Goal: Task Accomplishment & Management: Use online tool/utility

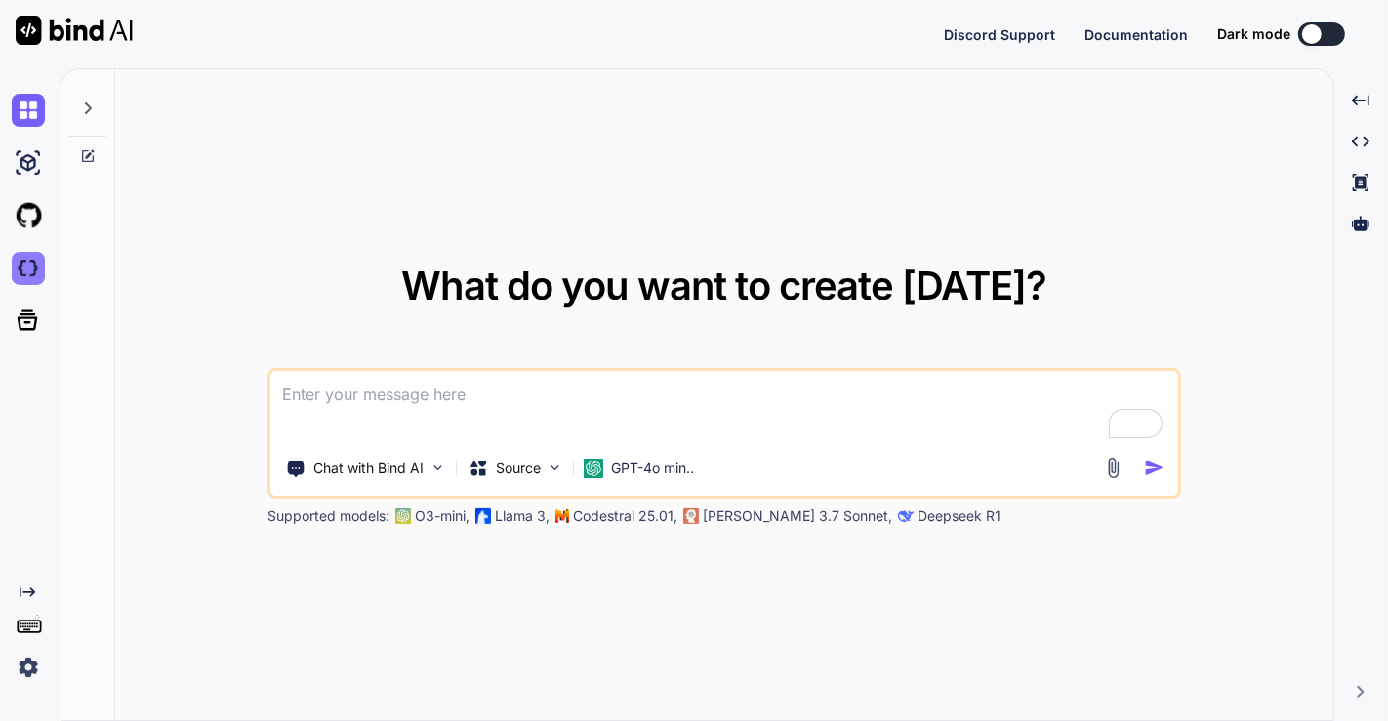
click at [27, 271] on img at bounding box center [28, 268] width 33 height 33
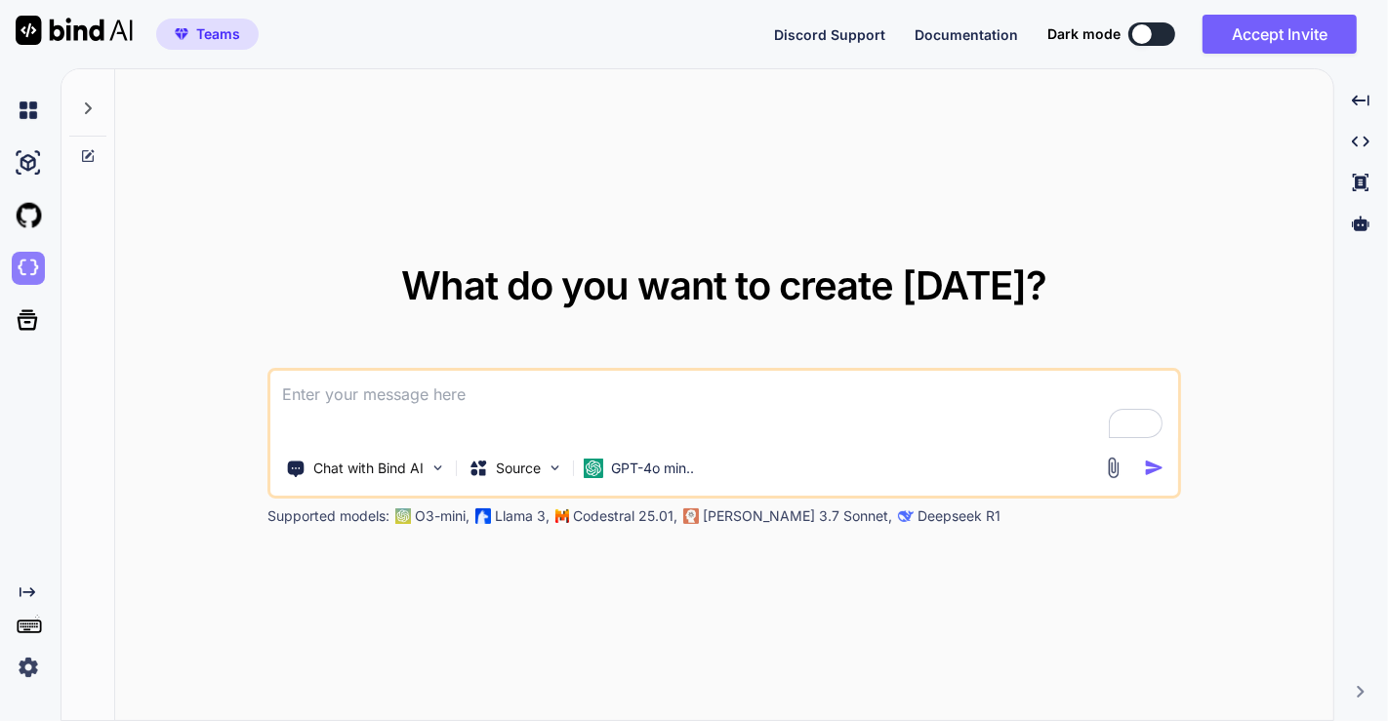
type textarea "x"
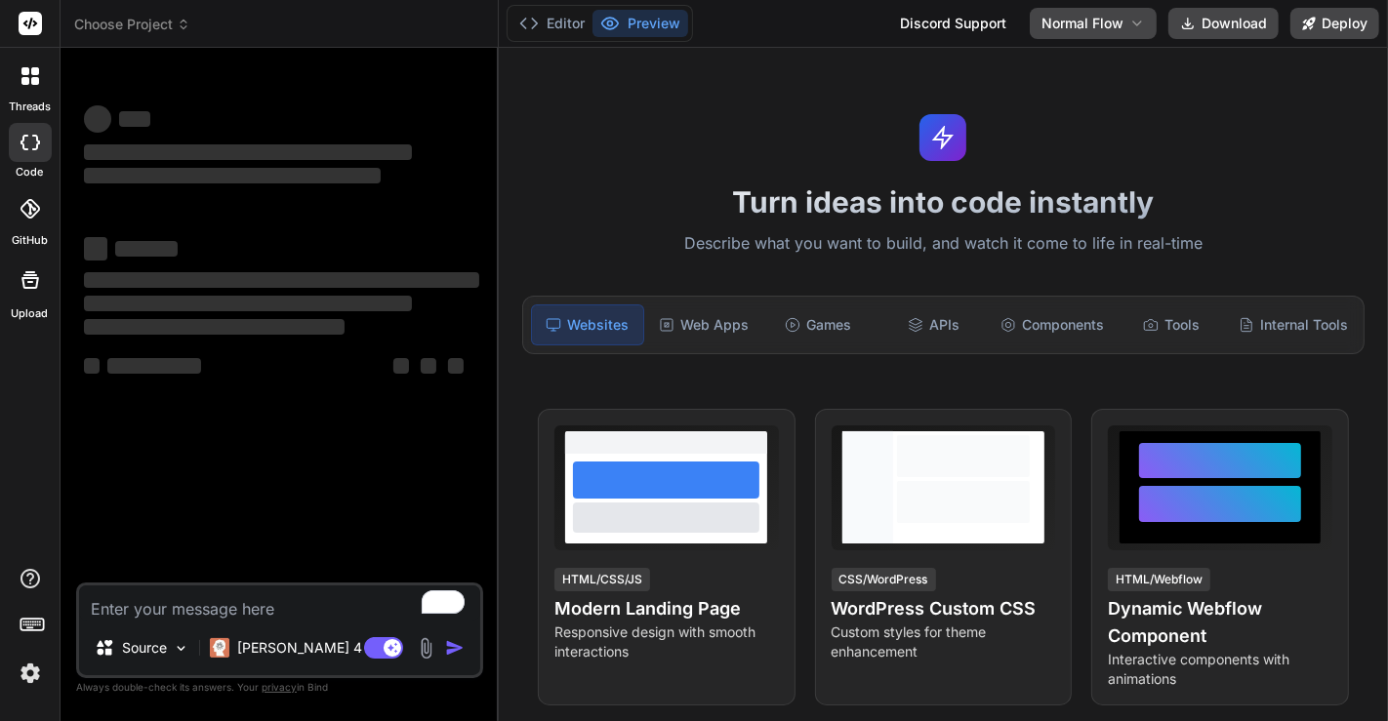
click at [31, 682] on img at bounding box center [30, 673] width 33 height 33
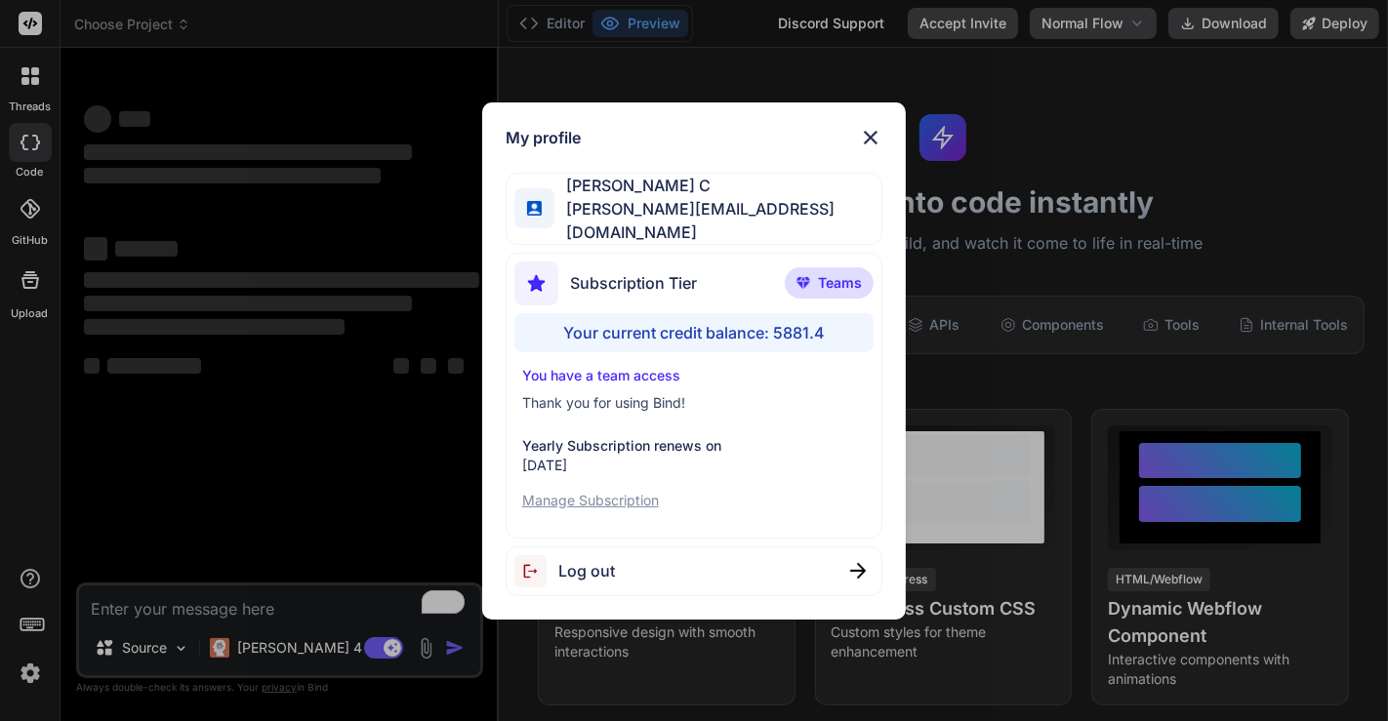
click at [1237, 113] on div "My profile Saravanan C saravanan@witarist.com Subscription Tier Teams Your curr…" at bounding box center [694, 360] width 1388 height 721
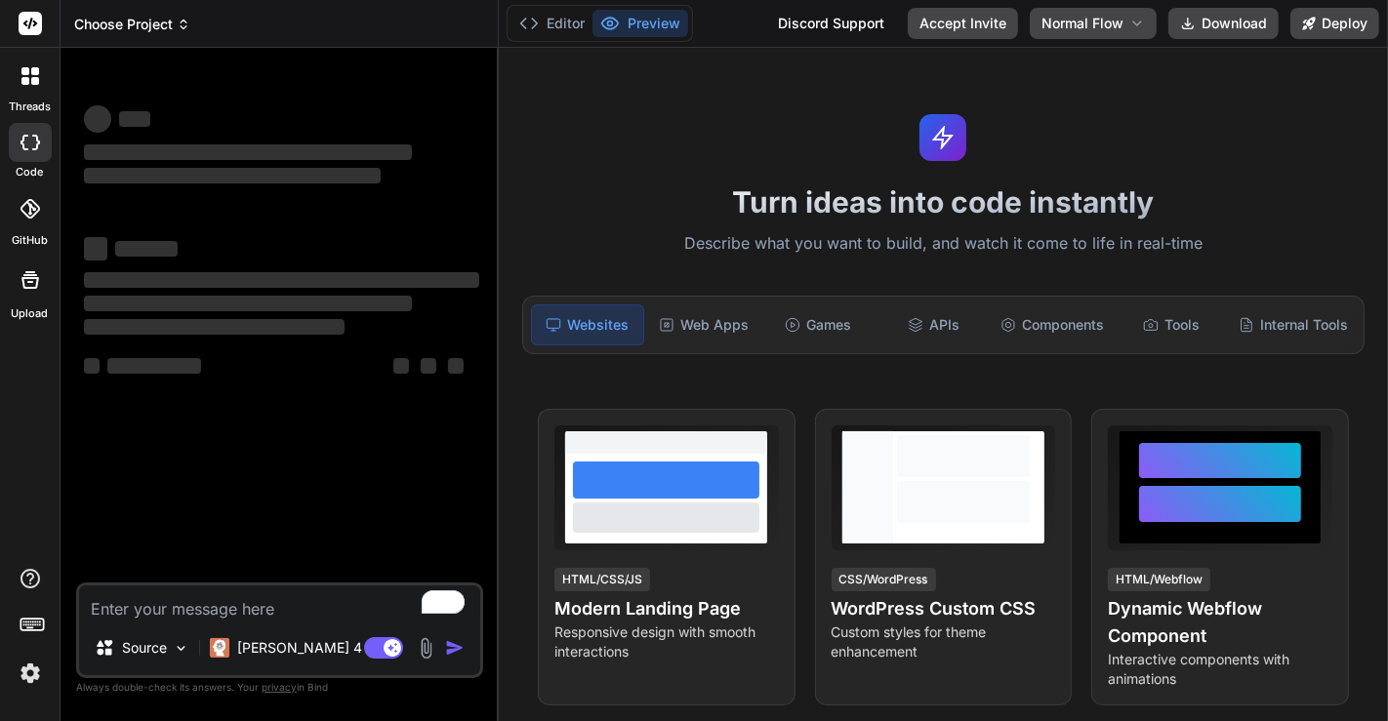
click at [150, 18] on span "Choose Project" at bounding box center [132, 25] width 116 height 20
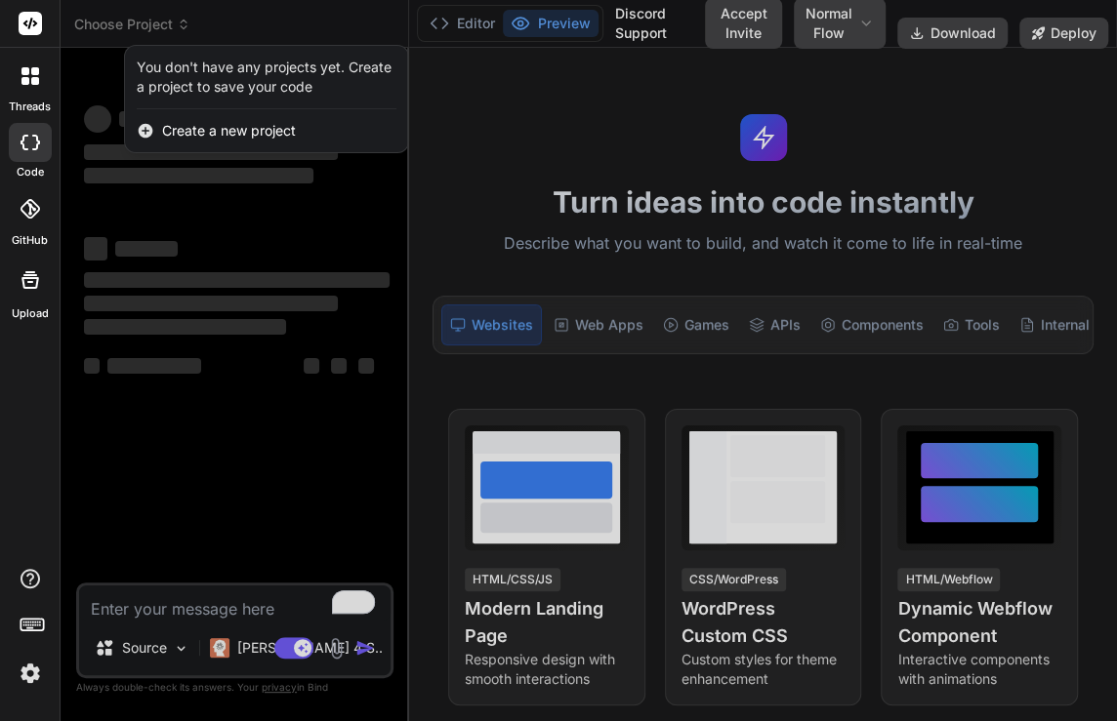
type textarea "x"
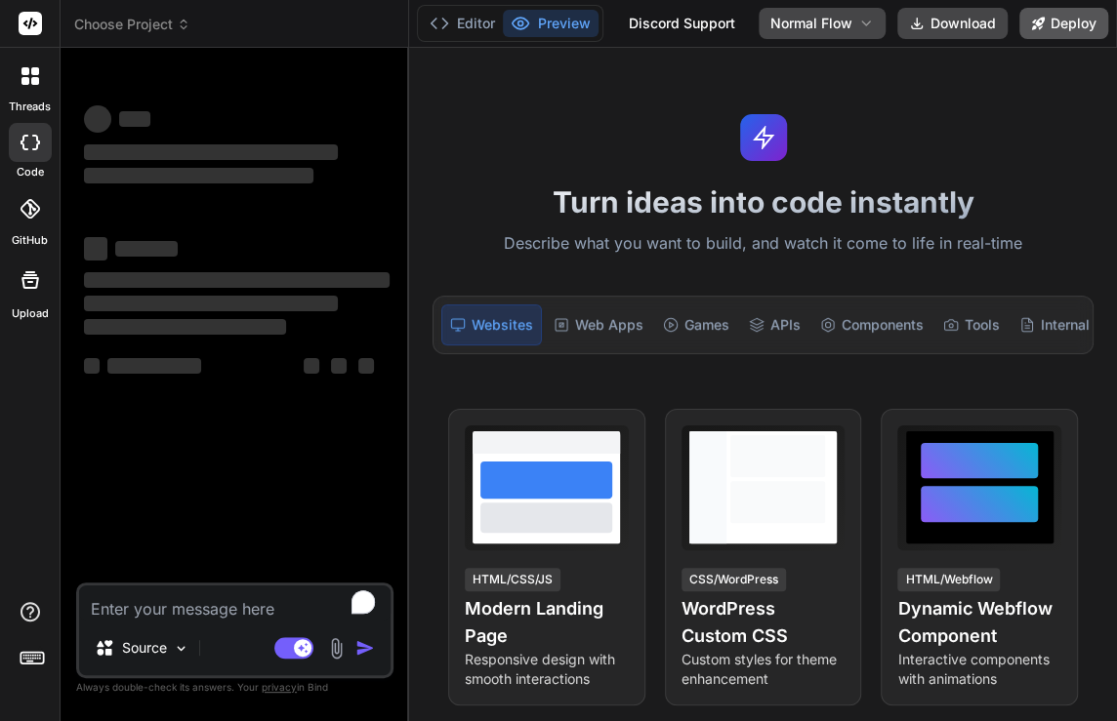
click at [1068, 32] on button "Deploy" at bounding box center [1063, 23] width 89 height 31
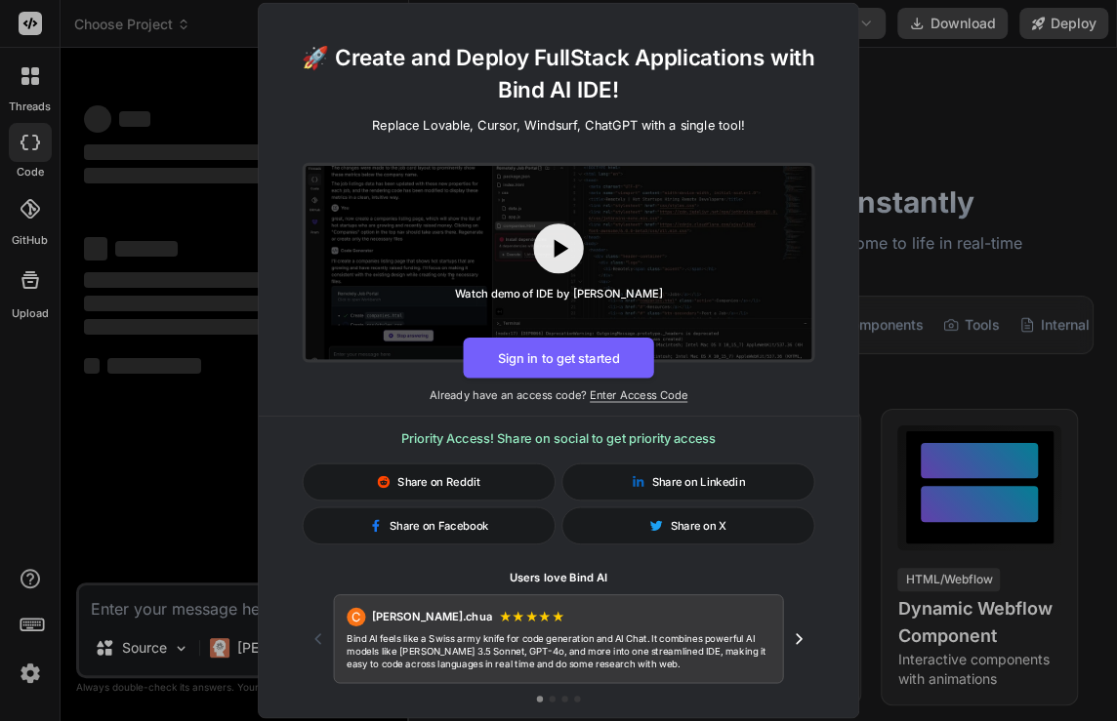
click at [932, 187] on div "🚀 Create and Deploy FullStack Applications with Bind AI IDE! Replace Lovable, C…" at bounding box center [558, 360] width 1117 height 721
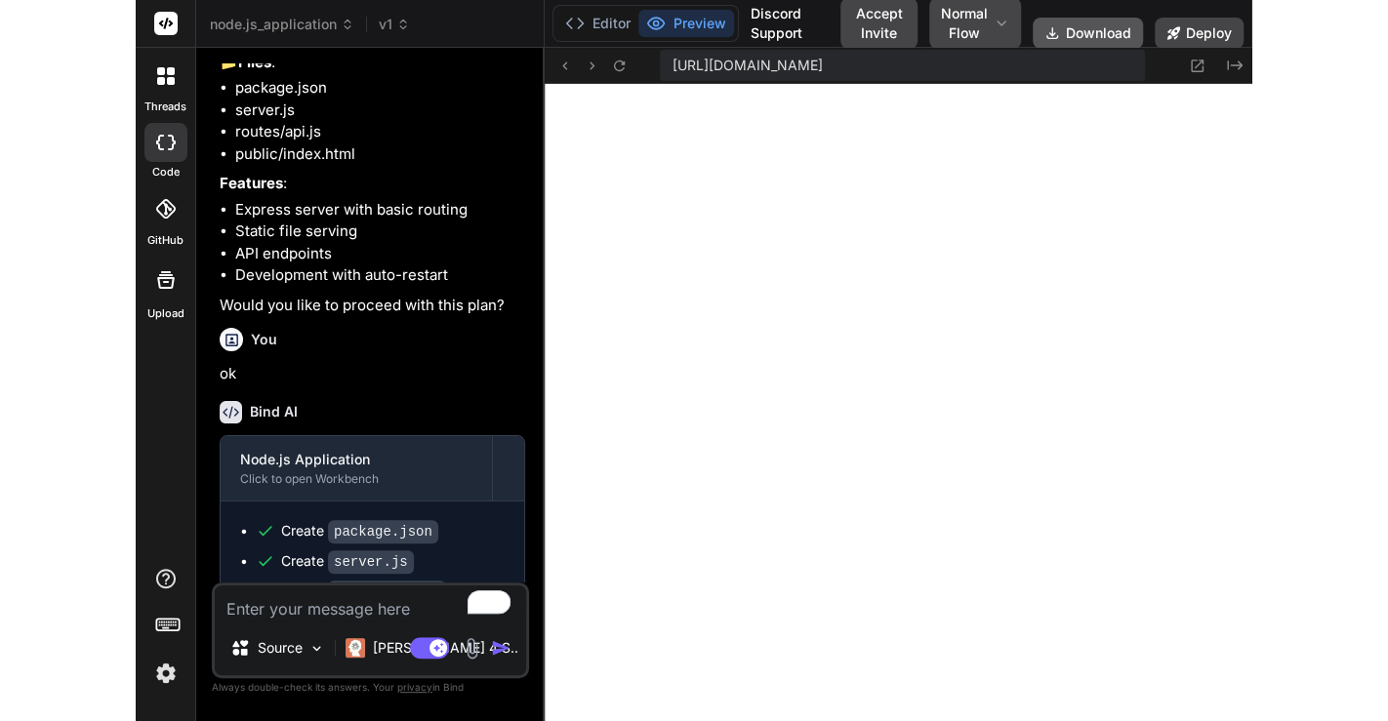
scroll to position [646, 0]
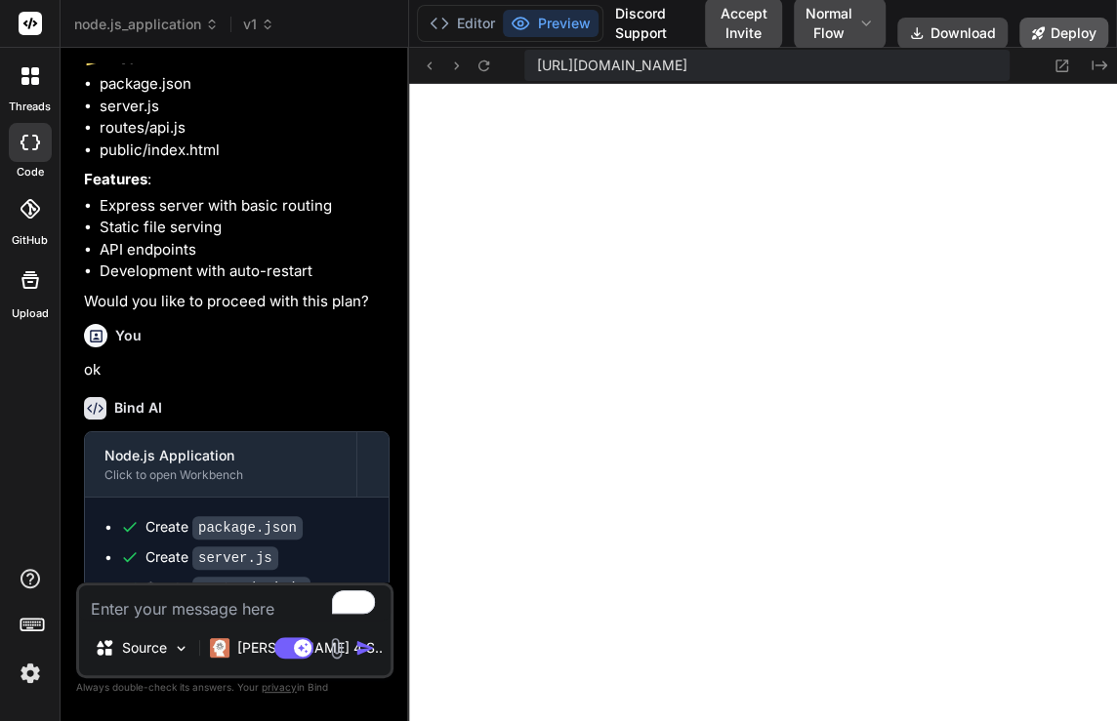
click at [1059, 37] on button "Deploy" at bounding box center [1063, 33] width 89 height 31
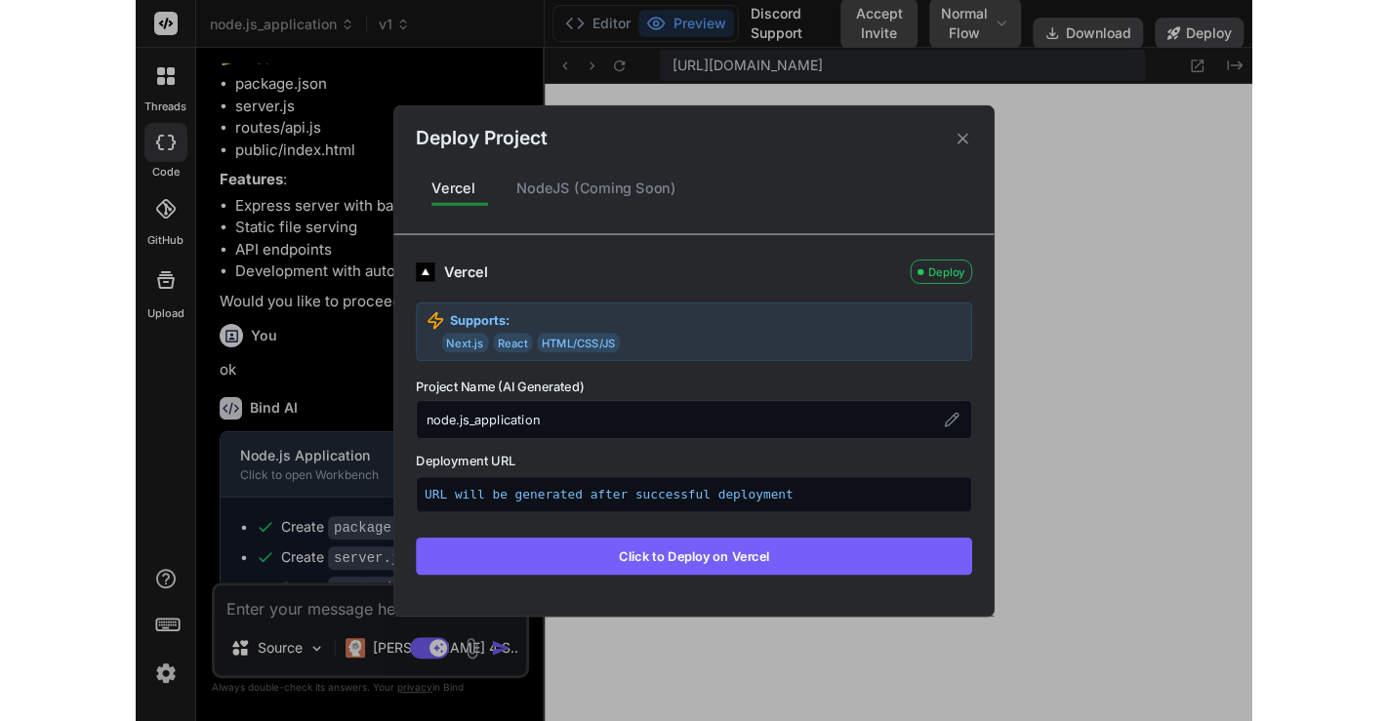
scroll to position [625, 0]
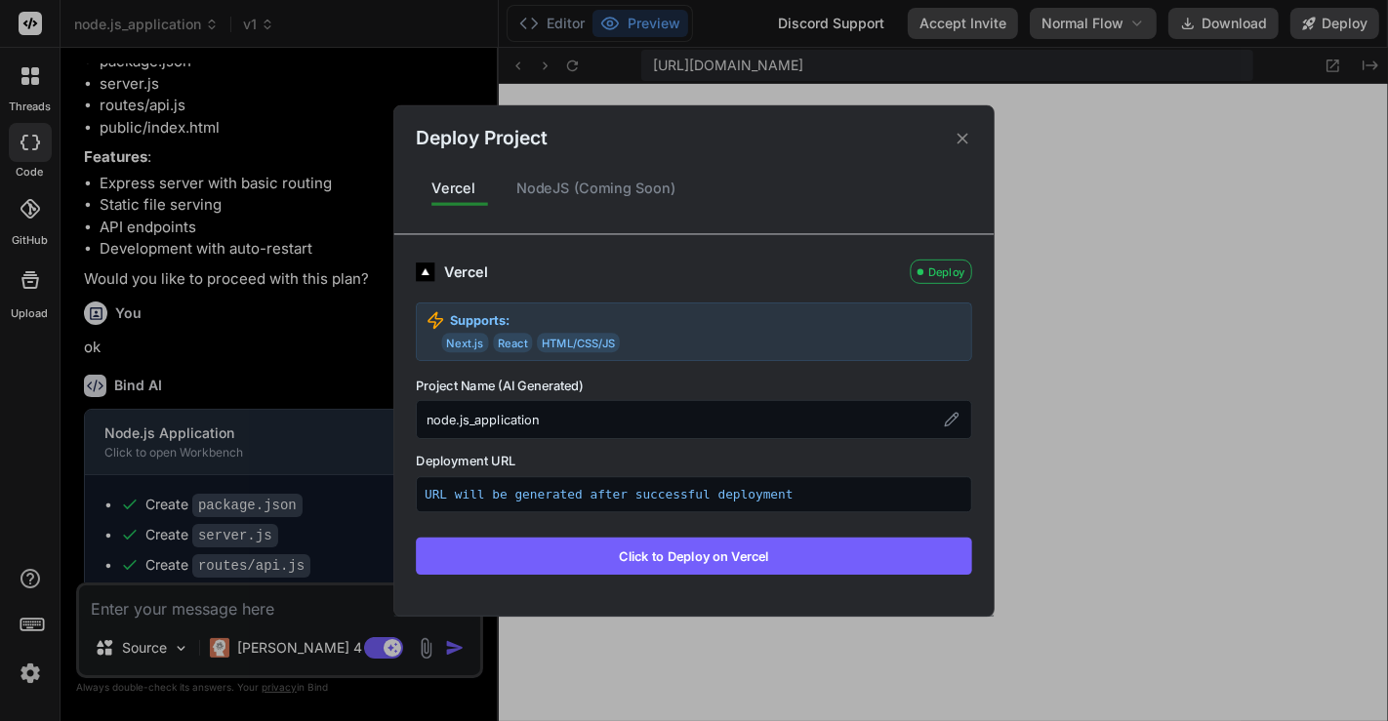
click at [718, 559] on button "Click to Deploy on Vercel" at bounding box center [694, 555] width 556 height 37
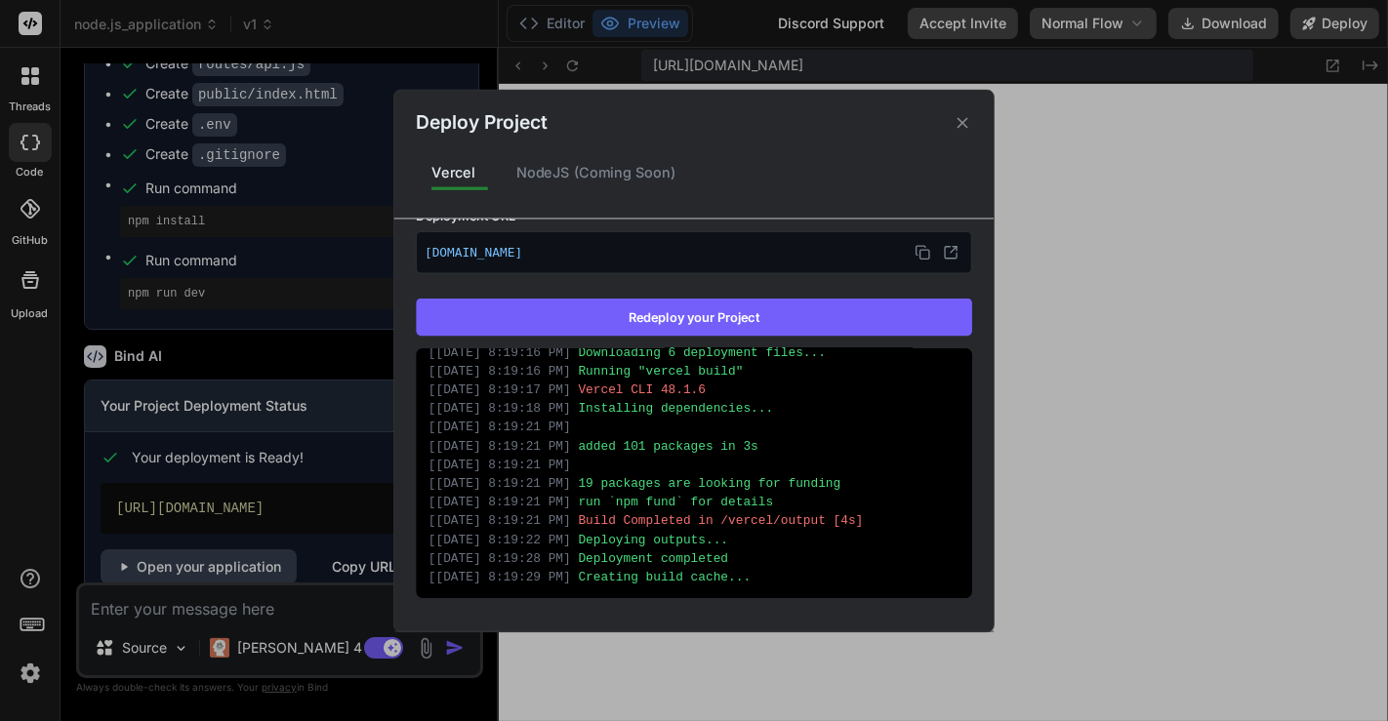
scroll to position [294, 0]
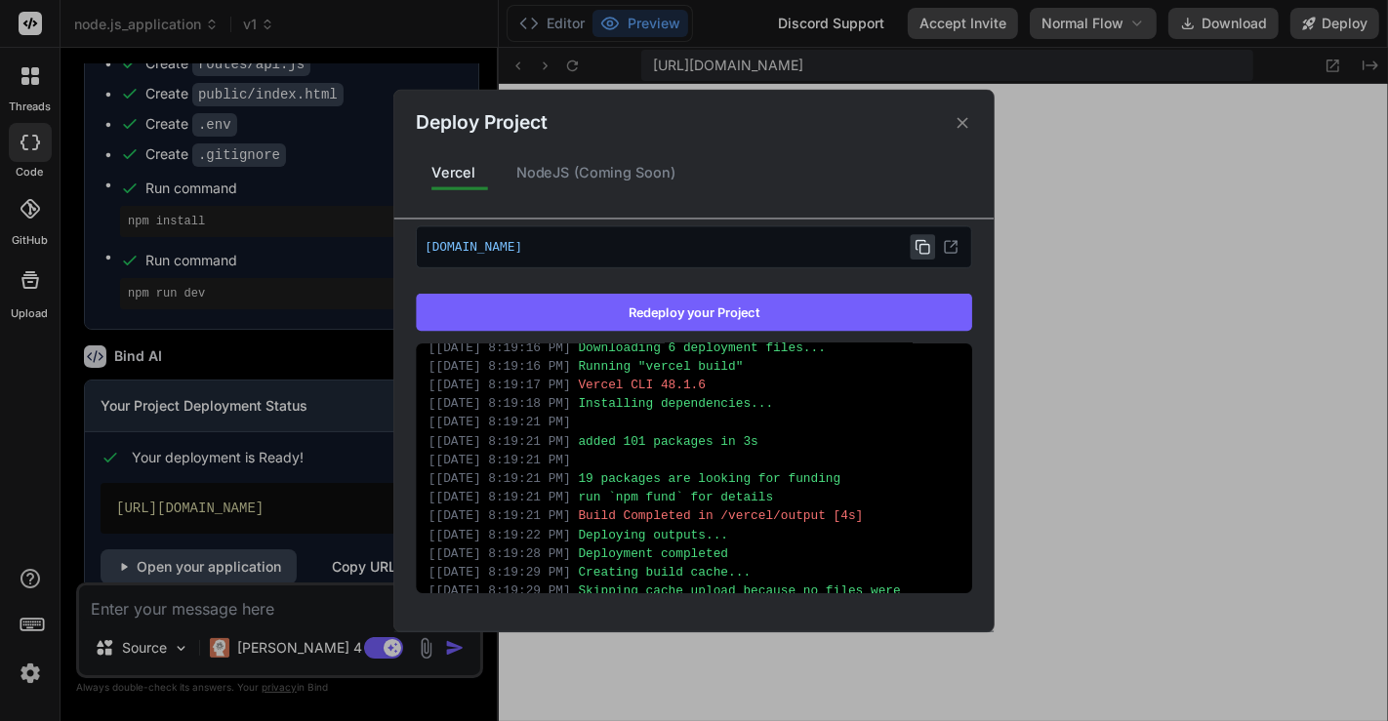
click at [915, 243] on icon at bounding box center [923, 247] width 16 height 16
click at [943, 246] on icon at bounding box center [951, 247] width 16 height 16
type textarea "x"
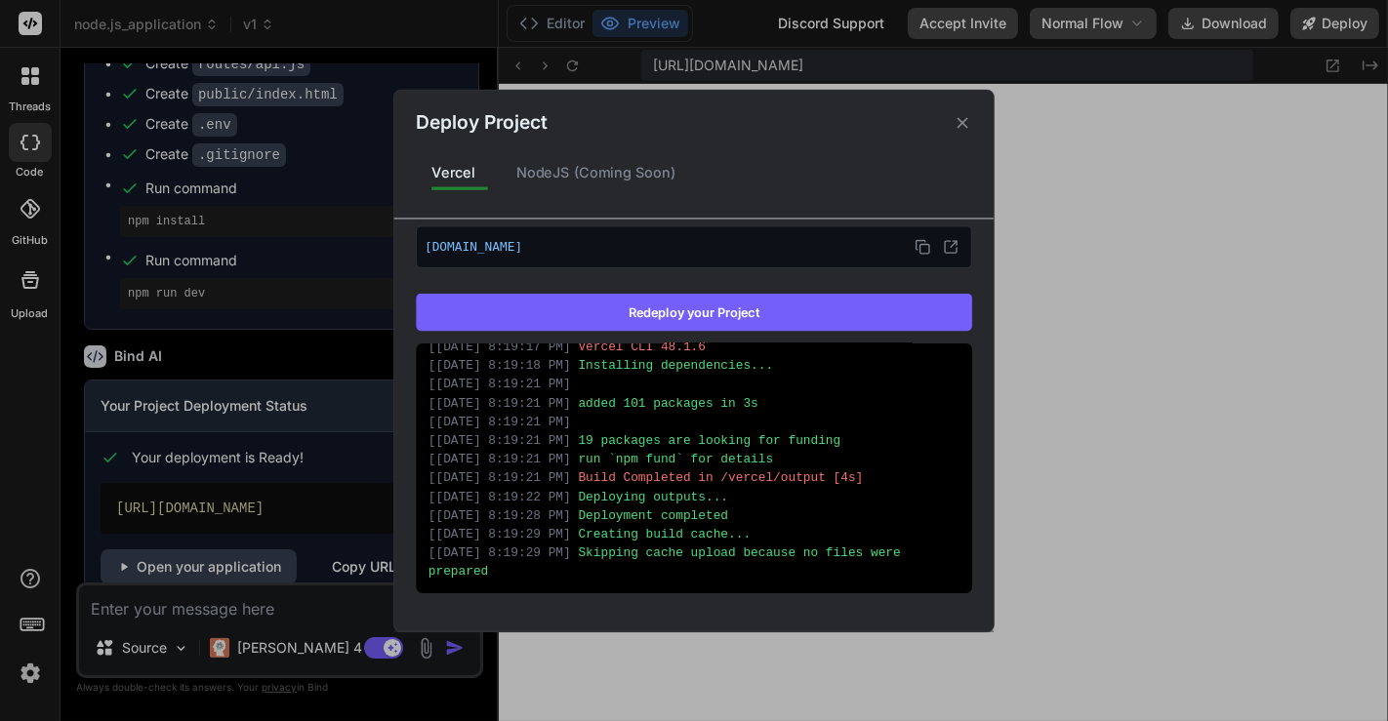
scroll to position [0, 0]
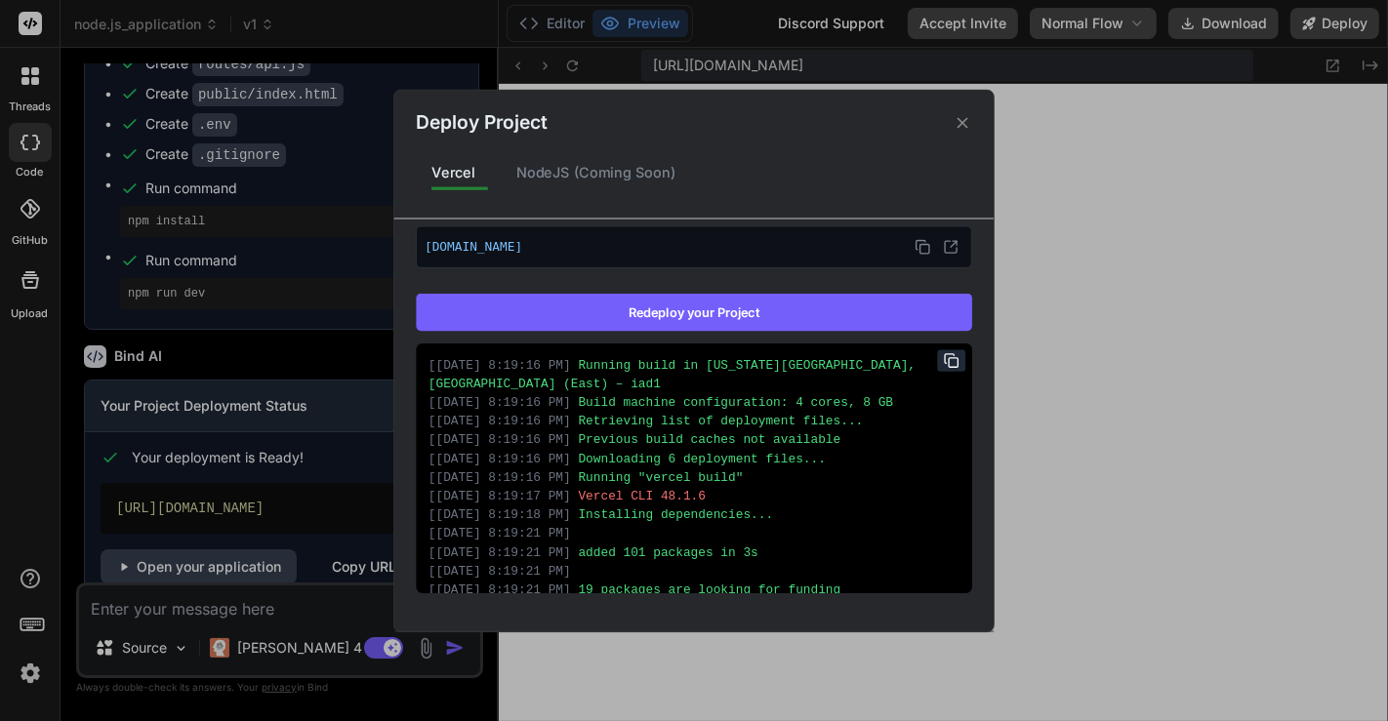
click at [958, 124] on icon at bounding box center [963, 122] width 19 height 19
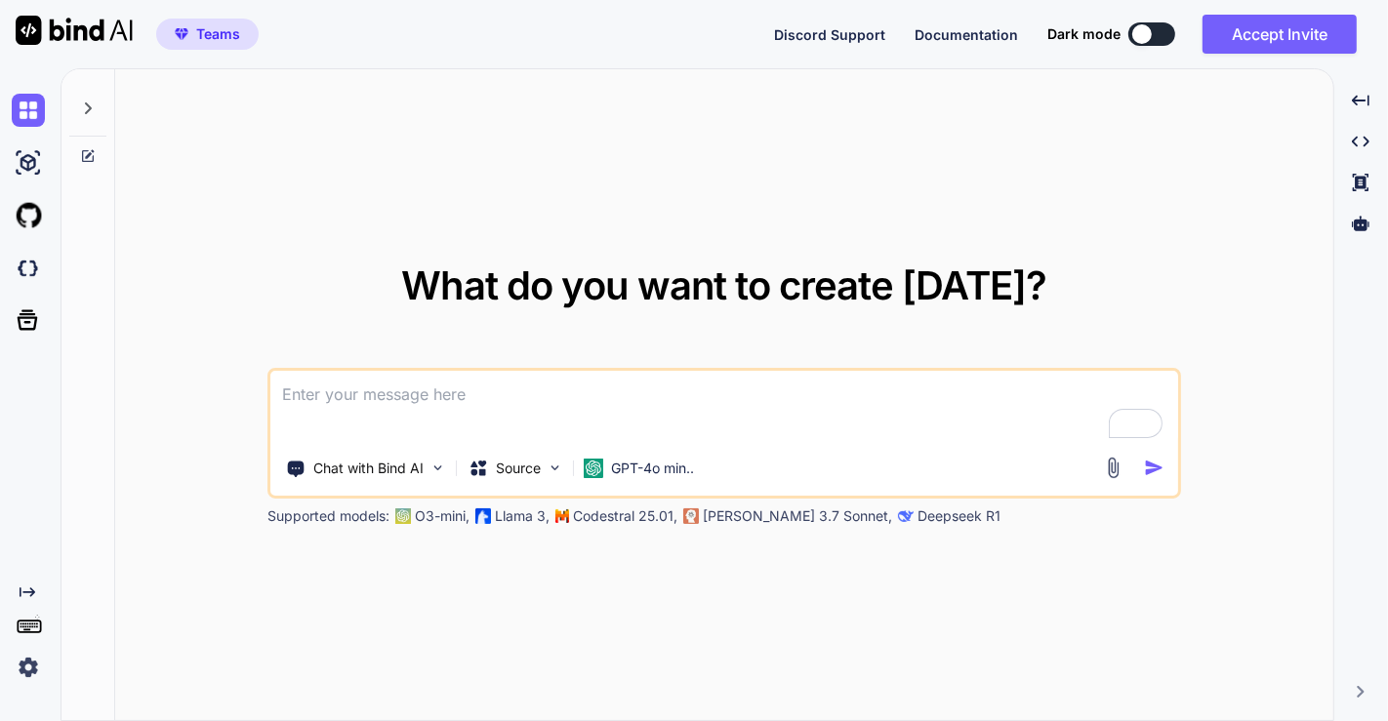
type textarea "x"
click at [27, 671] on img at bounding box center [28, 667] width 33 height 33
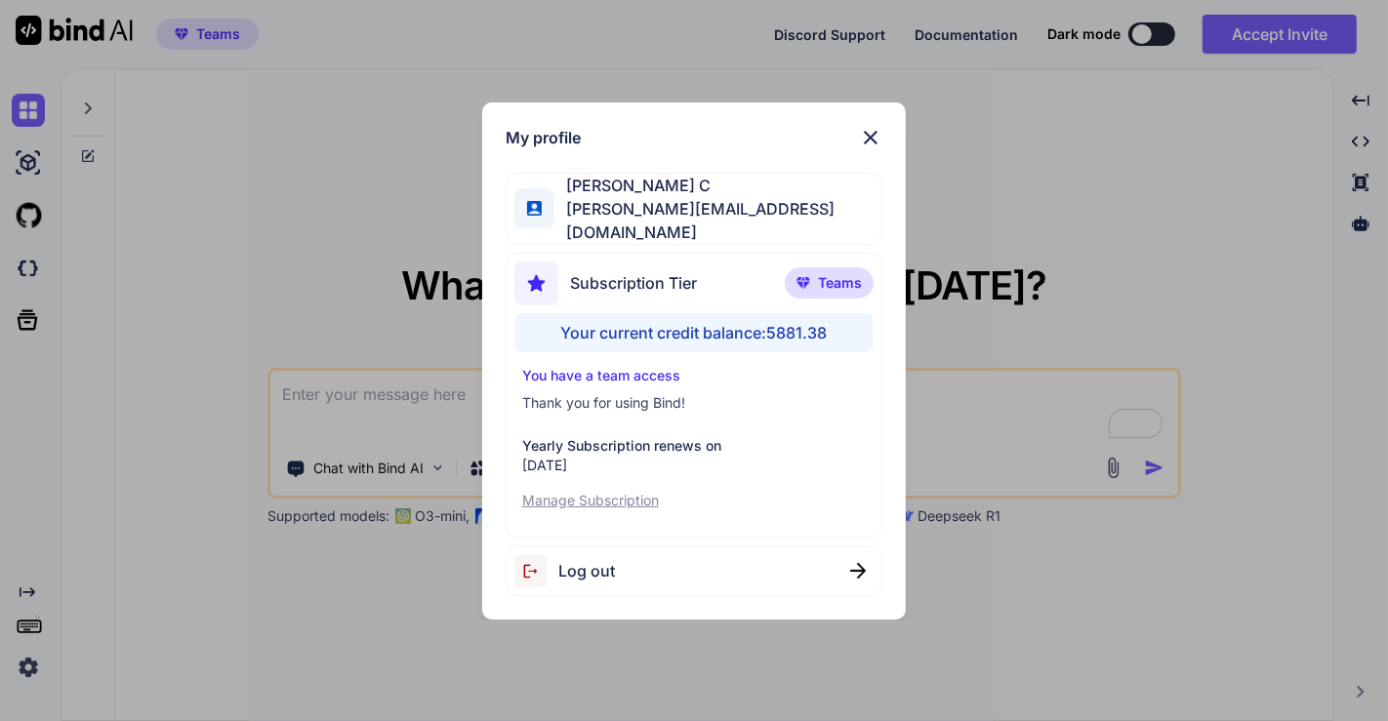
click at [256, 339] on div "My profile Saravanan C saravanan@witarist.com Subscription Tier Teams Your curr…" at bounding box center [694, 360] width 1388 height 721
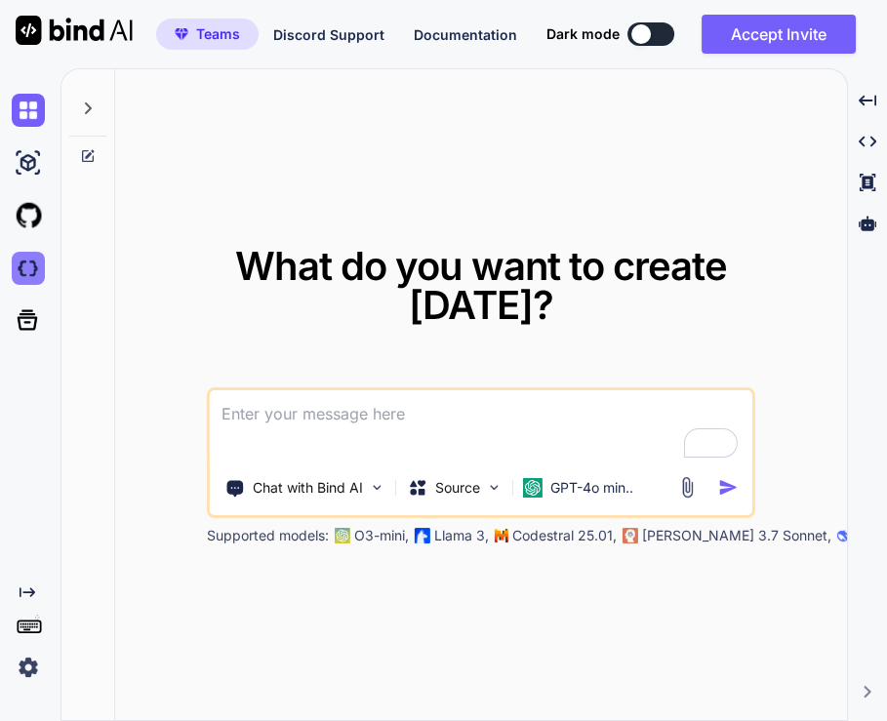
click at [27, 268] on img at bounding box center [28, 268] width 33 height 33
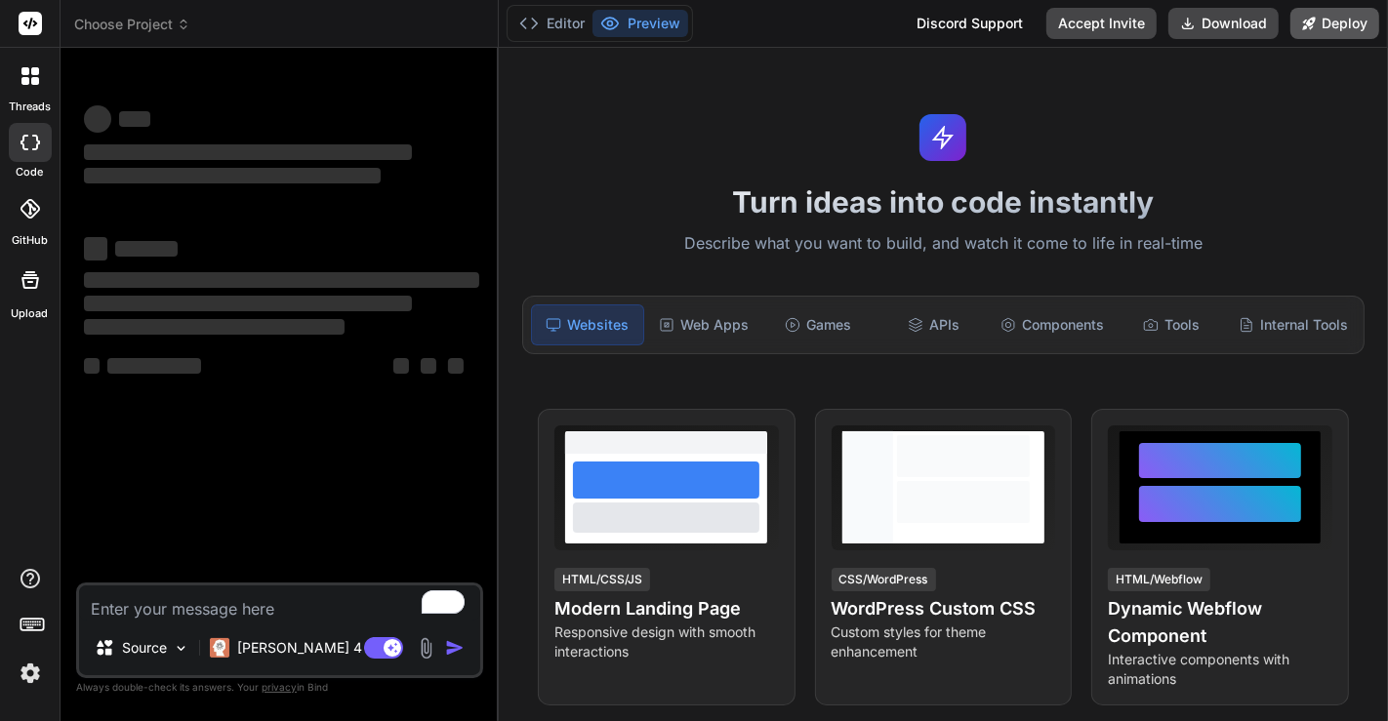
click at [1347, 20] on button "Deploy" at bounding box center [1334, 23] width 89 height 31
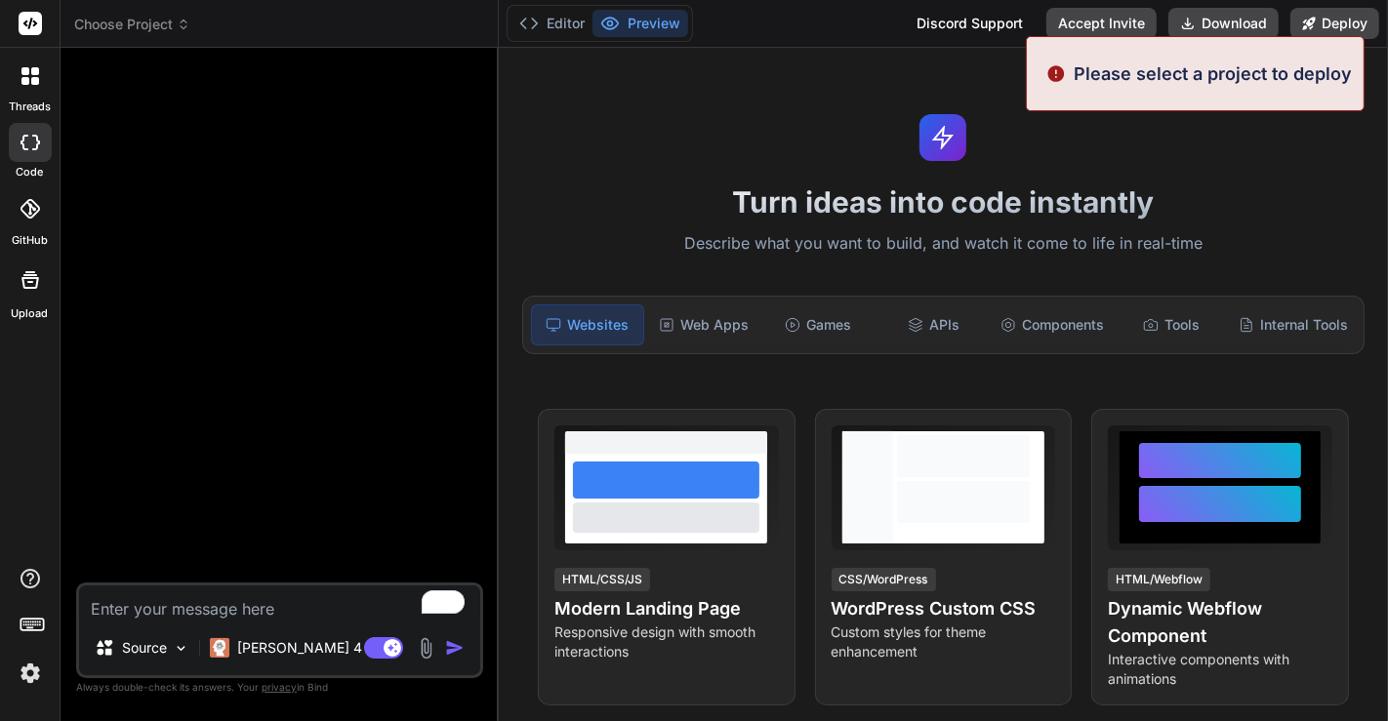
click at [142, 26] on span "Choose Project" at bounding box center [132, 25] width 116 height 20
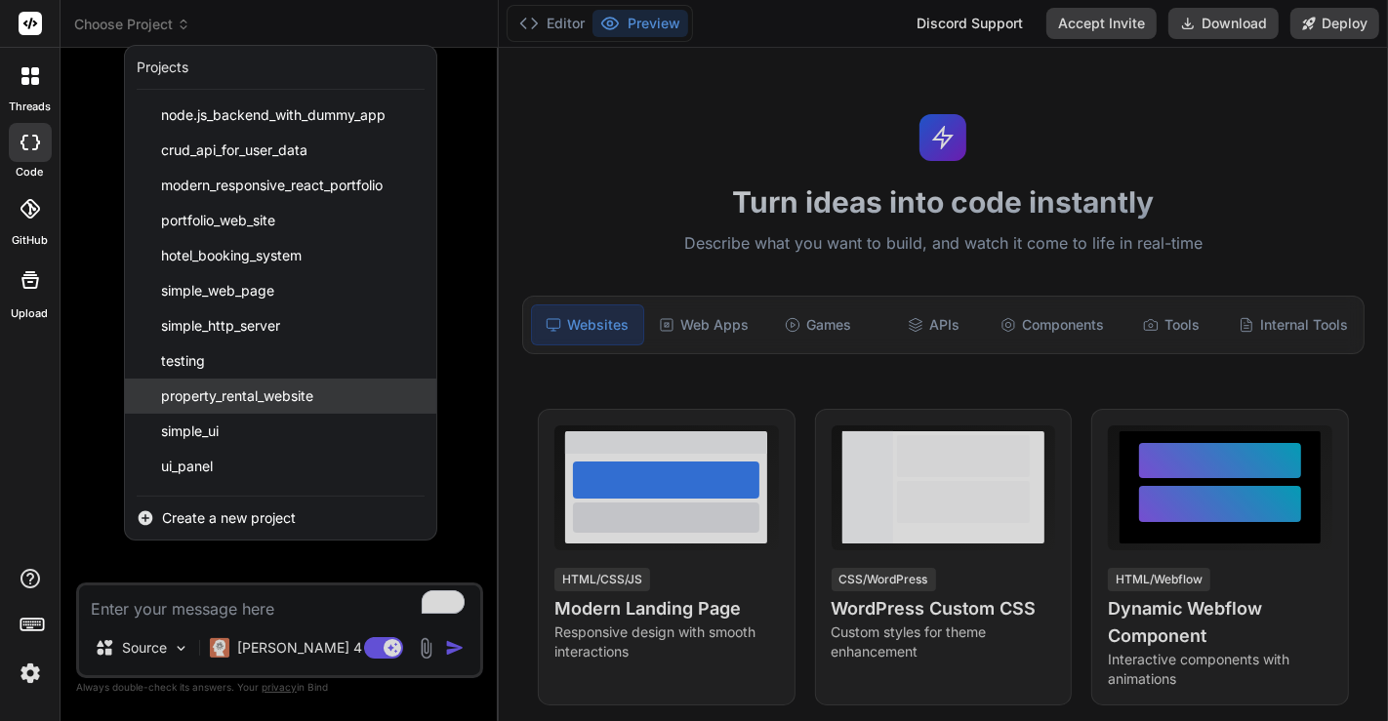
scroll to position [874, 0]
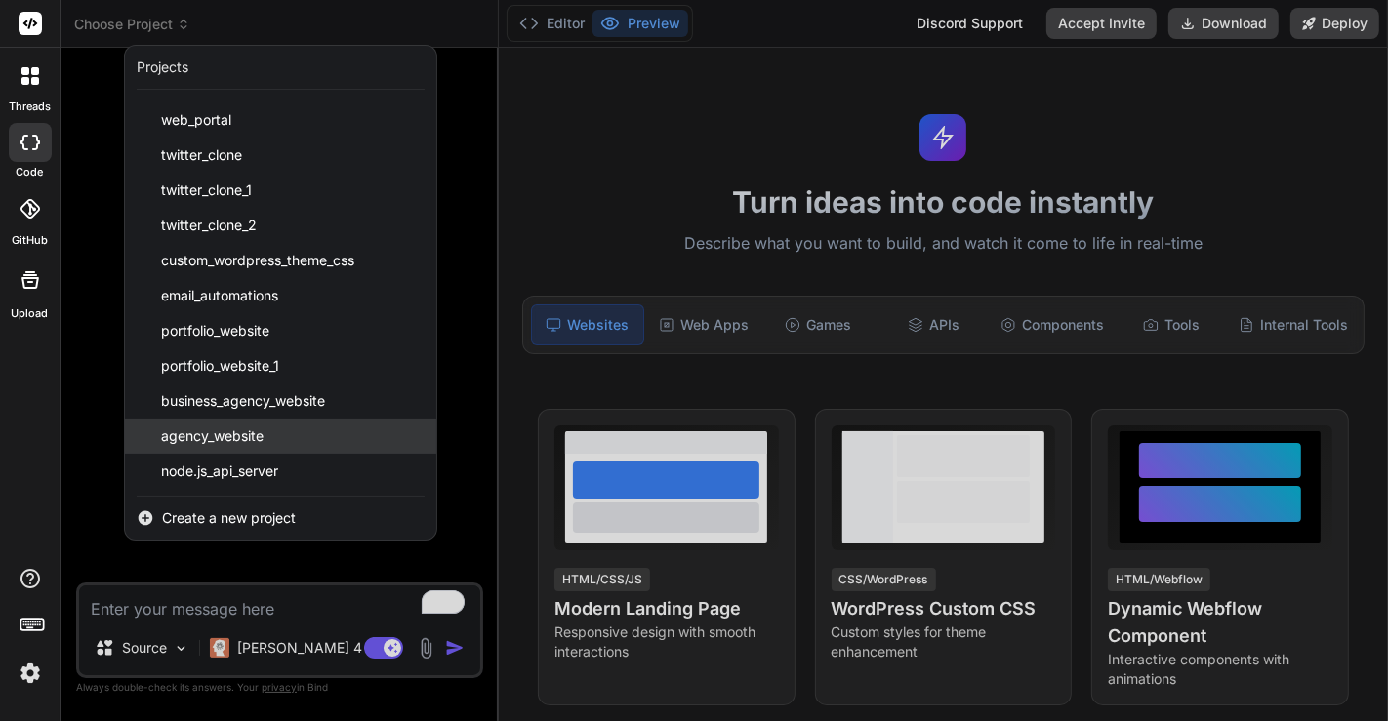
click at [218, 436] on span "agency_website" at bounding box center [212, 437] width 102 height 20
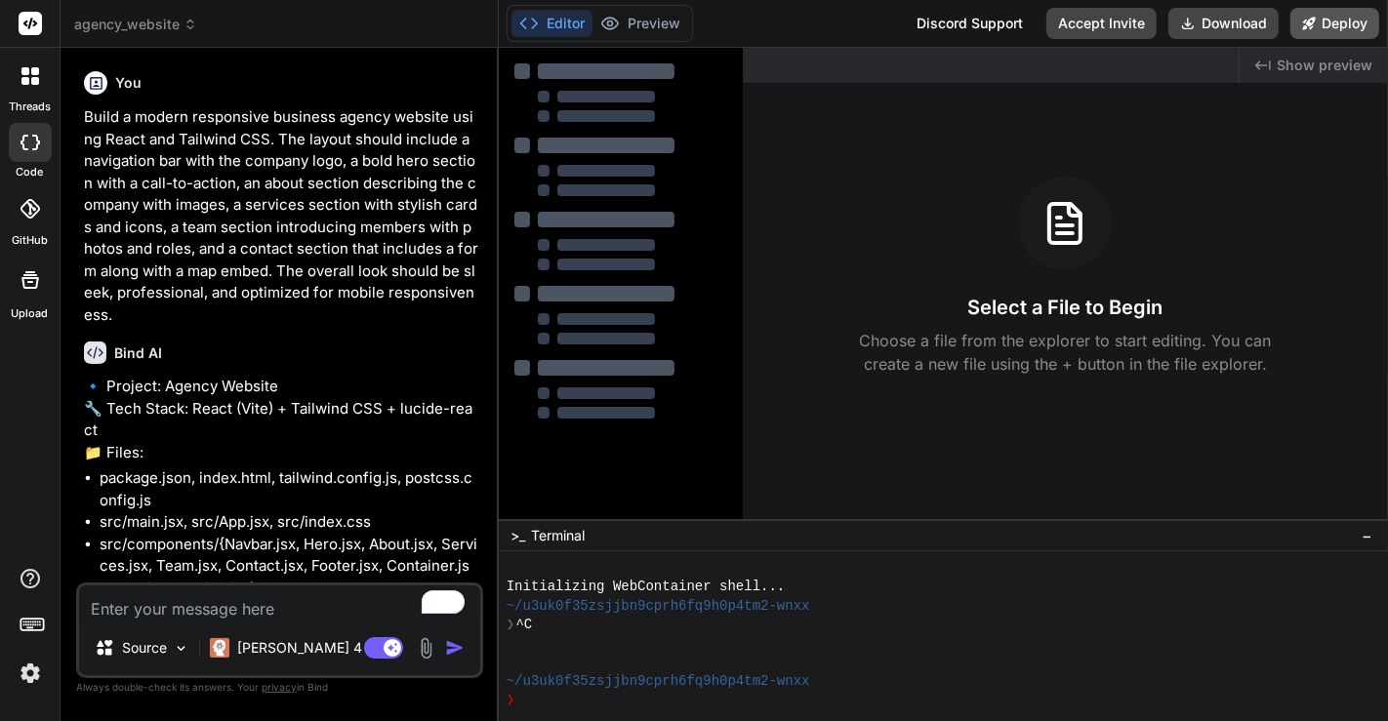
scroll to position [645, 0]
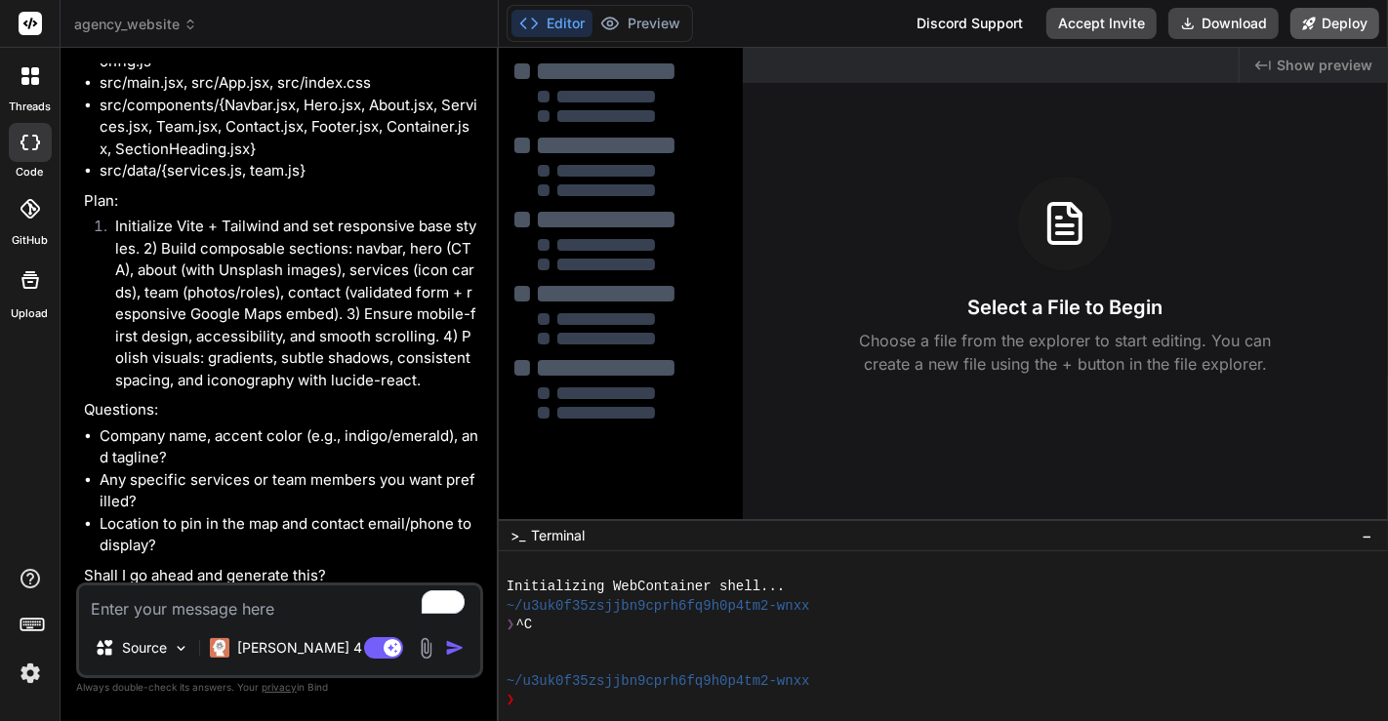
type textarea "x"
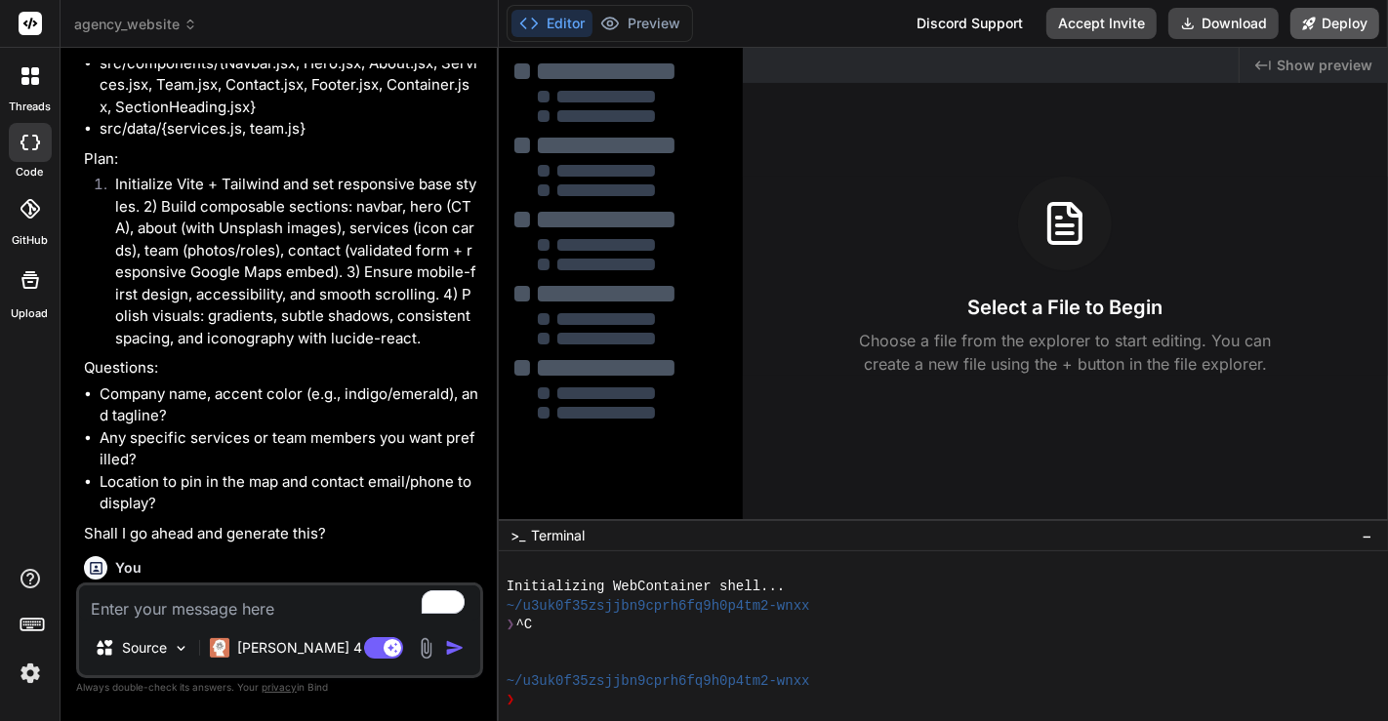
click at [1326, 26] on button "Deploy" at bounding box center [1334, 23] width 89 height 31
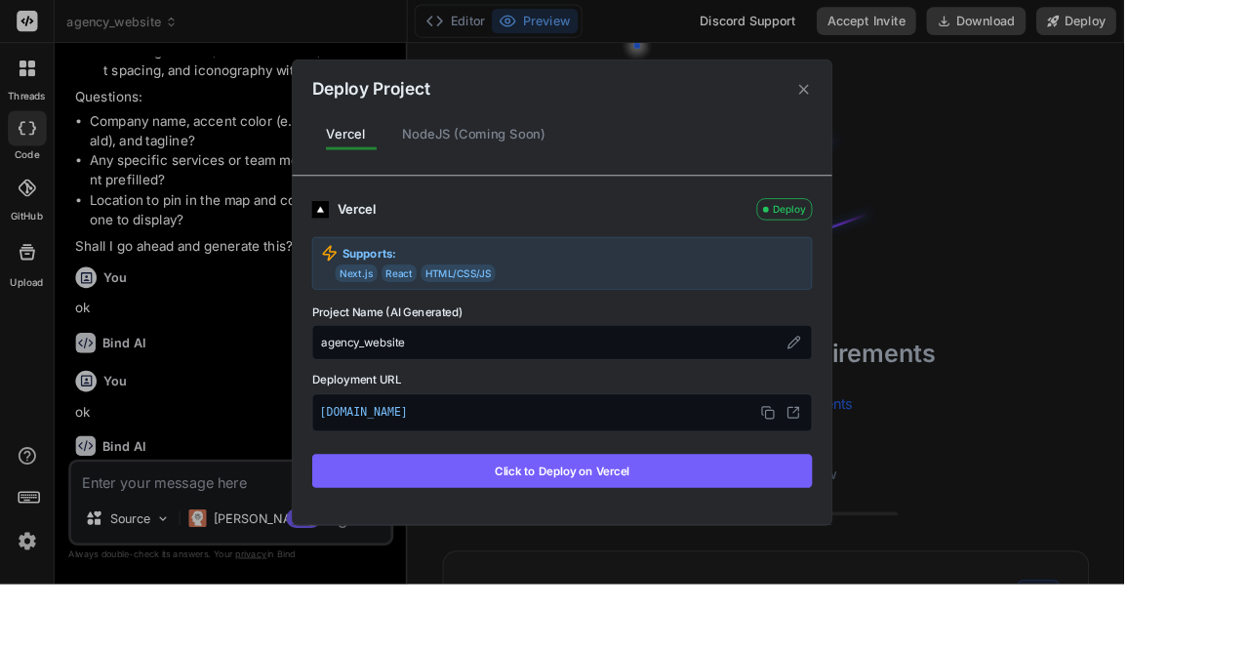
scroll to position [92, 0]
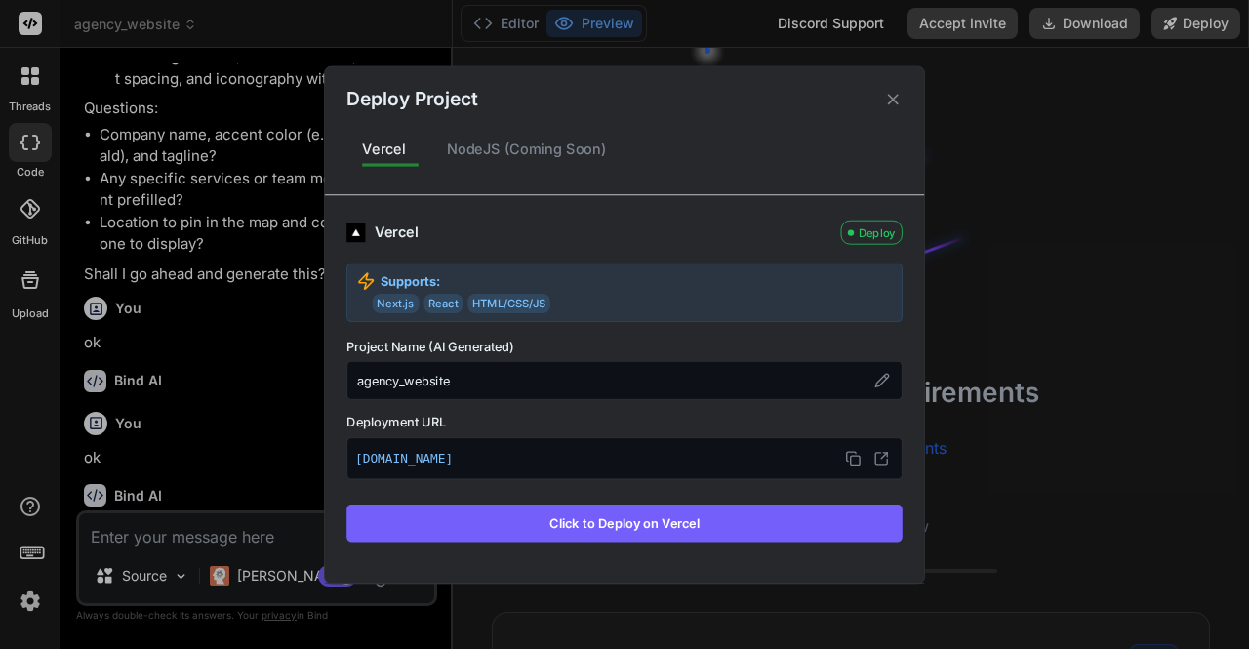
click at [891, 99] on icon at bounding box center [893, 99] width 19 height 19
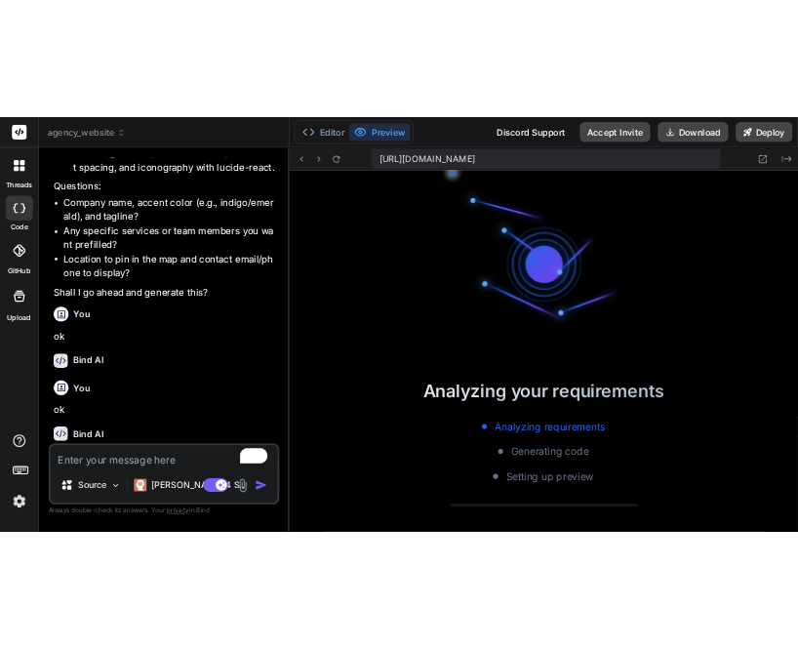
scroll to position [437, 0]
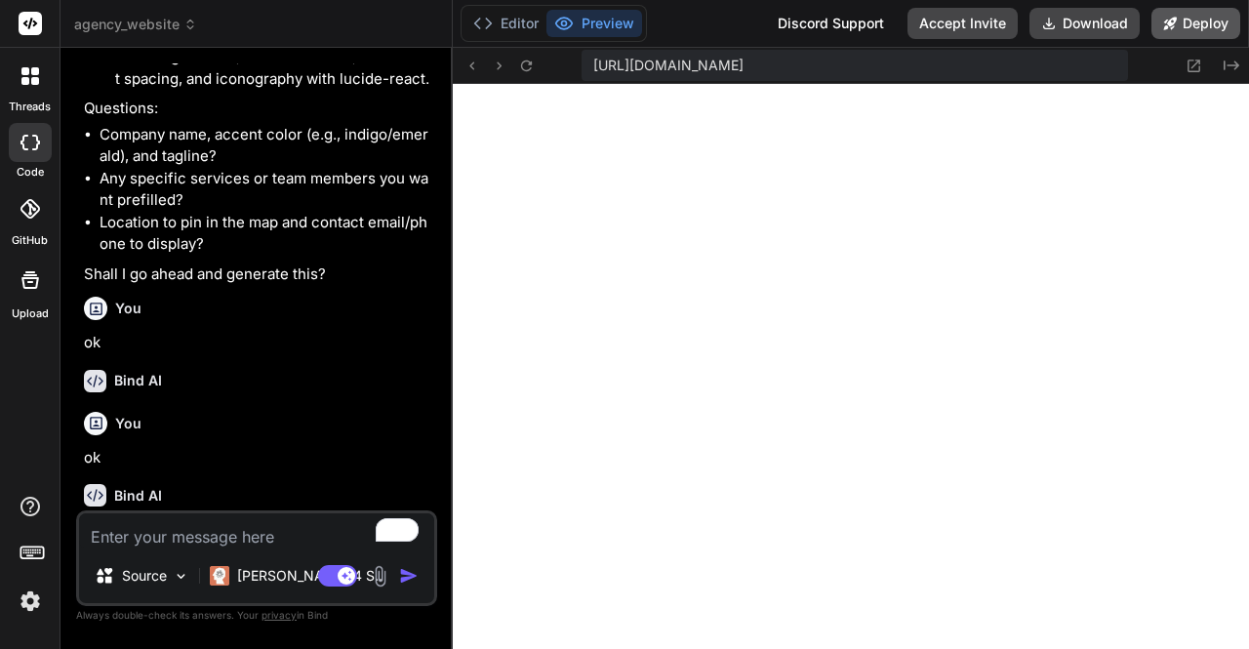
click at [1193, 19] on button "Deploy" at bounding box center [1196, 23] width 89 height 31
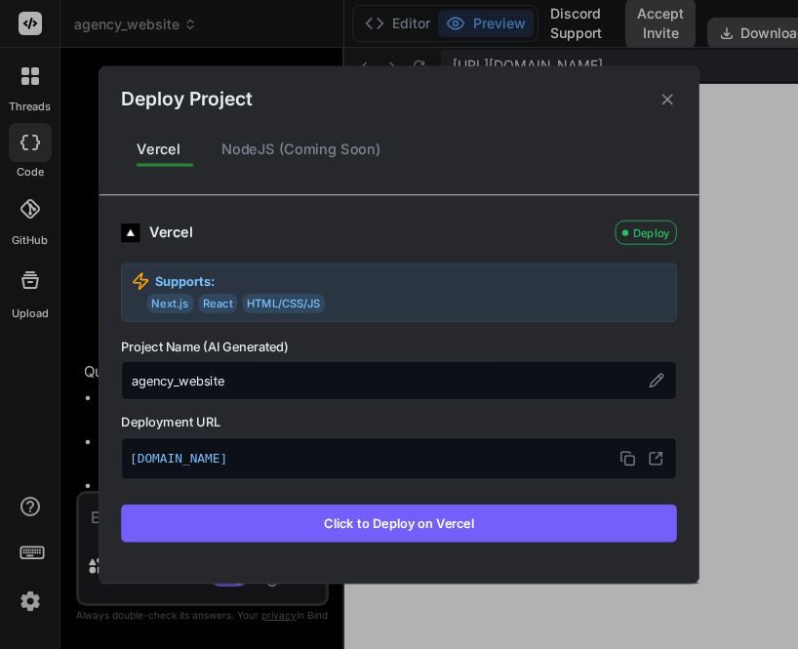
scroll to position [1027, 0]
click at [396, 518] on button "Click to Deploy on Vercel" at bounding box center [399, 523] width 556 height 37
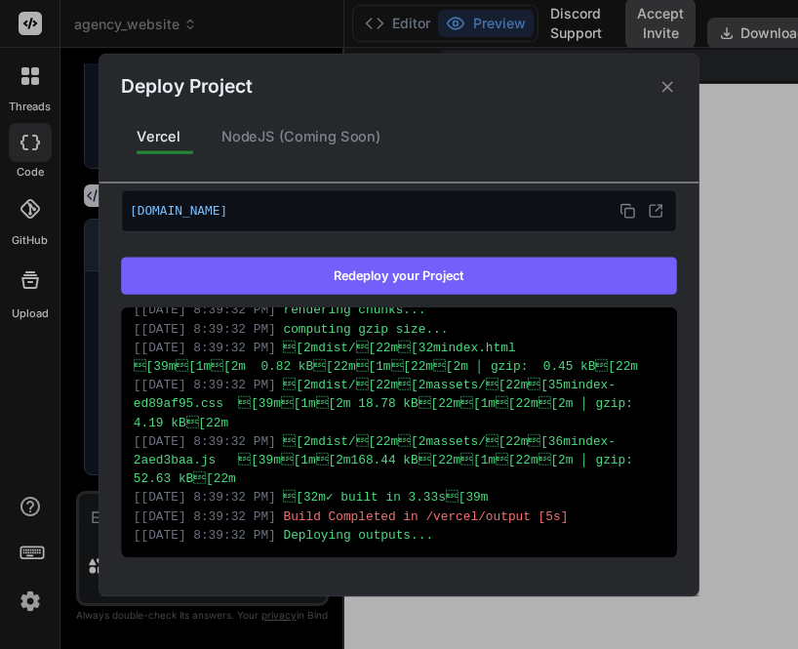
scroll to position [0, 0]
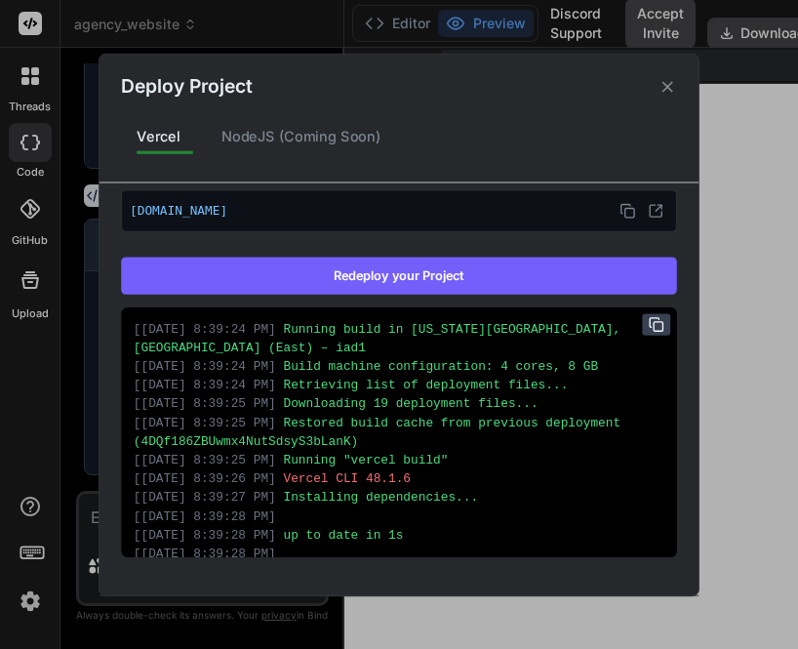
click at [649, 321] on icon at bounding box center [657, 324] width 16 height 16
click at [620, 210] on icon at bounding box center [628, 211] width 16 height 16
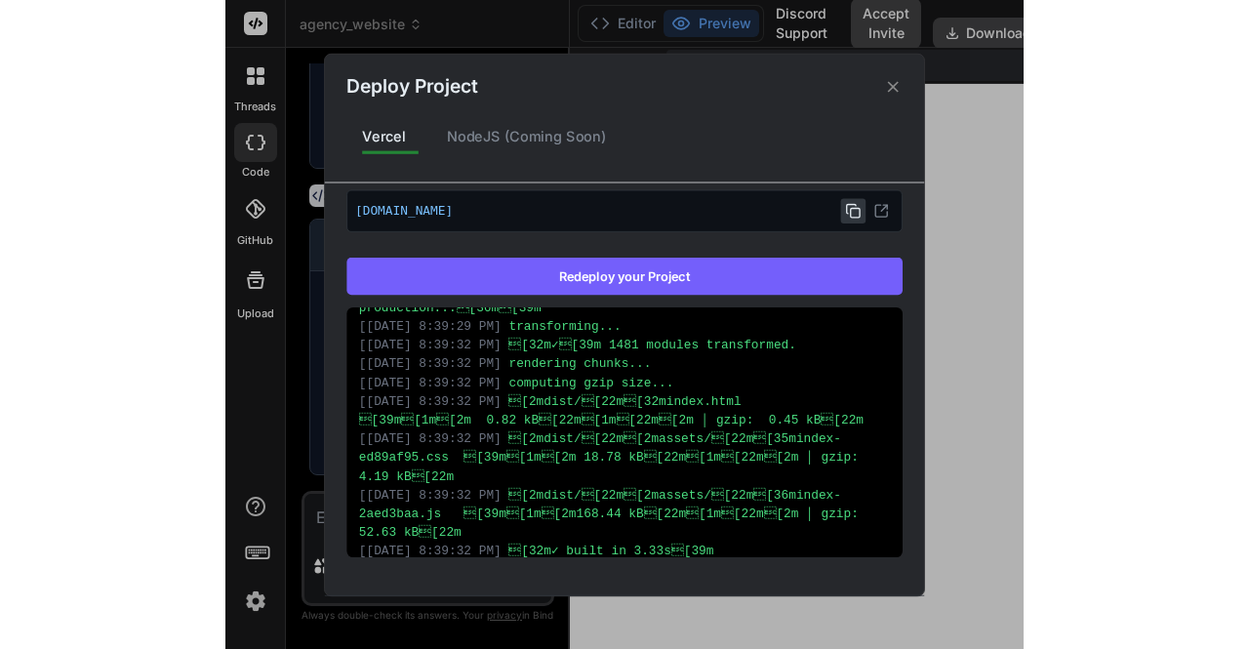
scroll to position [586, 0]
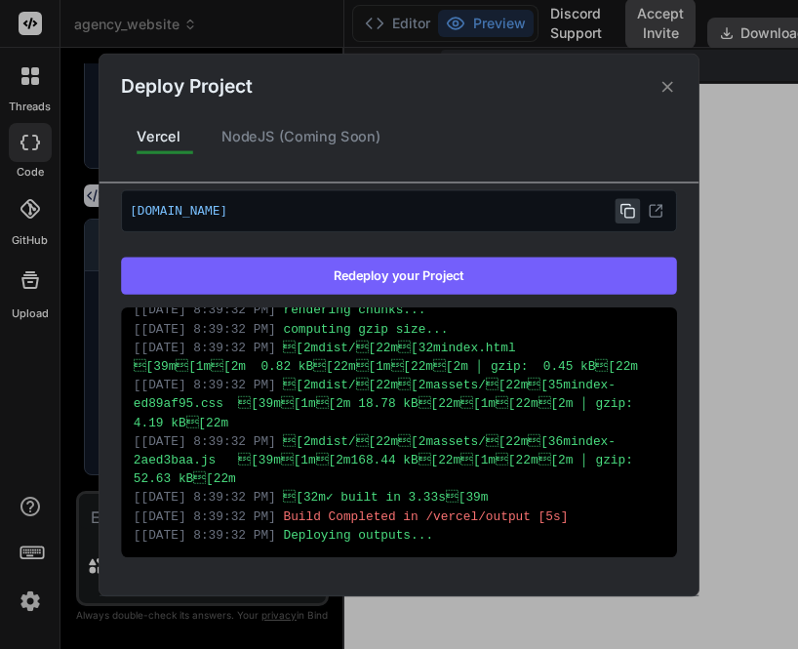
type textarea "x"
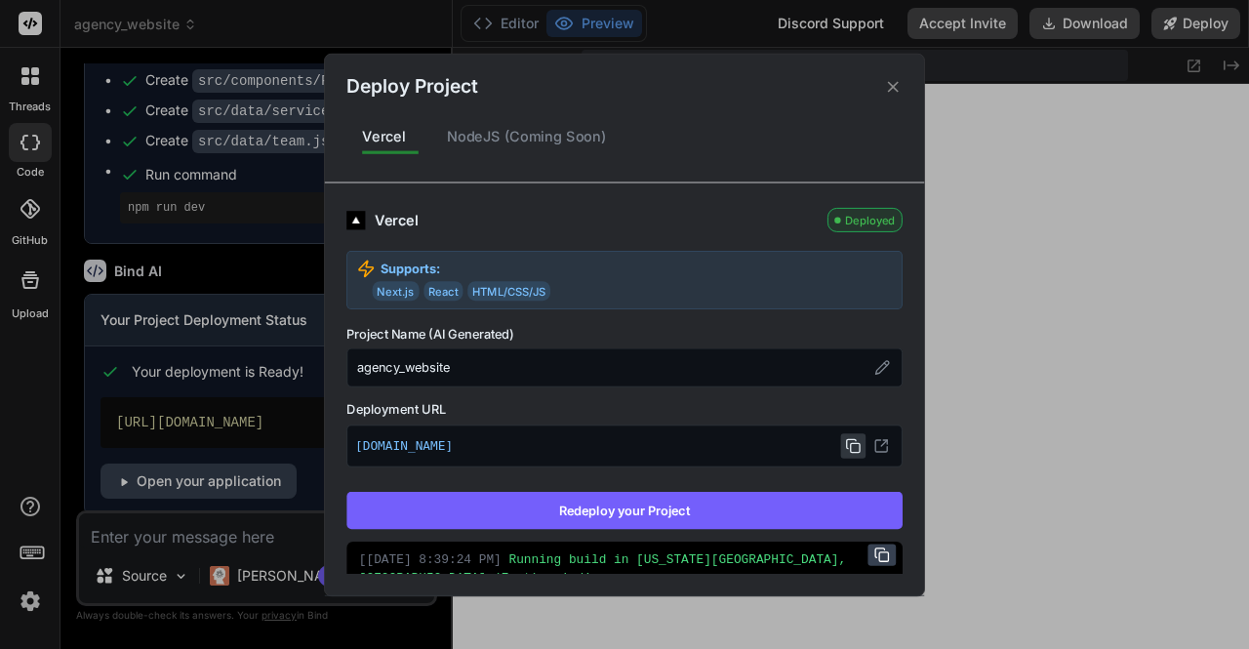
scroll to position [5, 0]
click at [561, 135] on div "NodeJS (Coming Soon)" at bounding box center [526, 136] width 191 height 41
click at [517, 138] on div "NodeJS (Coming Soon)" at bounding box center [526, 136] width 191 height 41
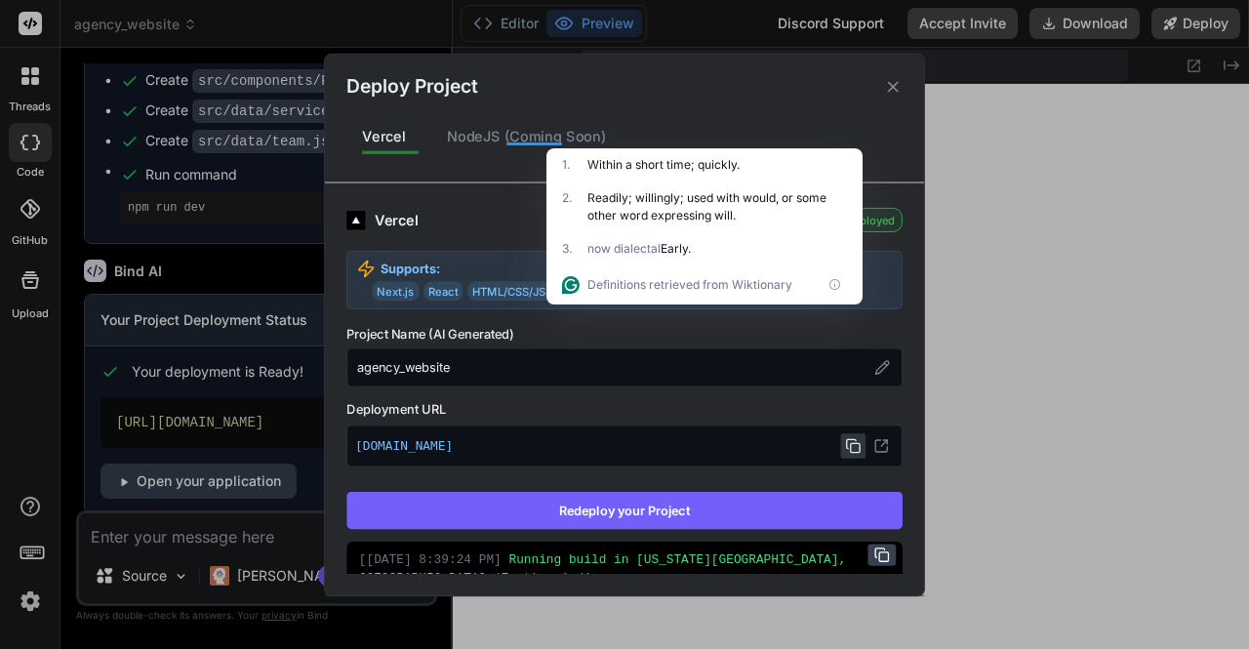
click at [855, 182] on div "2 . Readily; willingly; used with would, or some other word expressing will." at bounding box center [705, 207] width 316 height 51
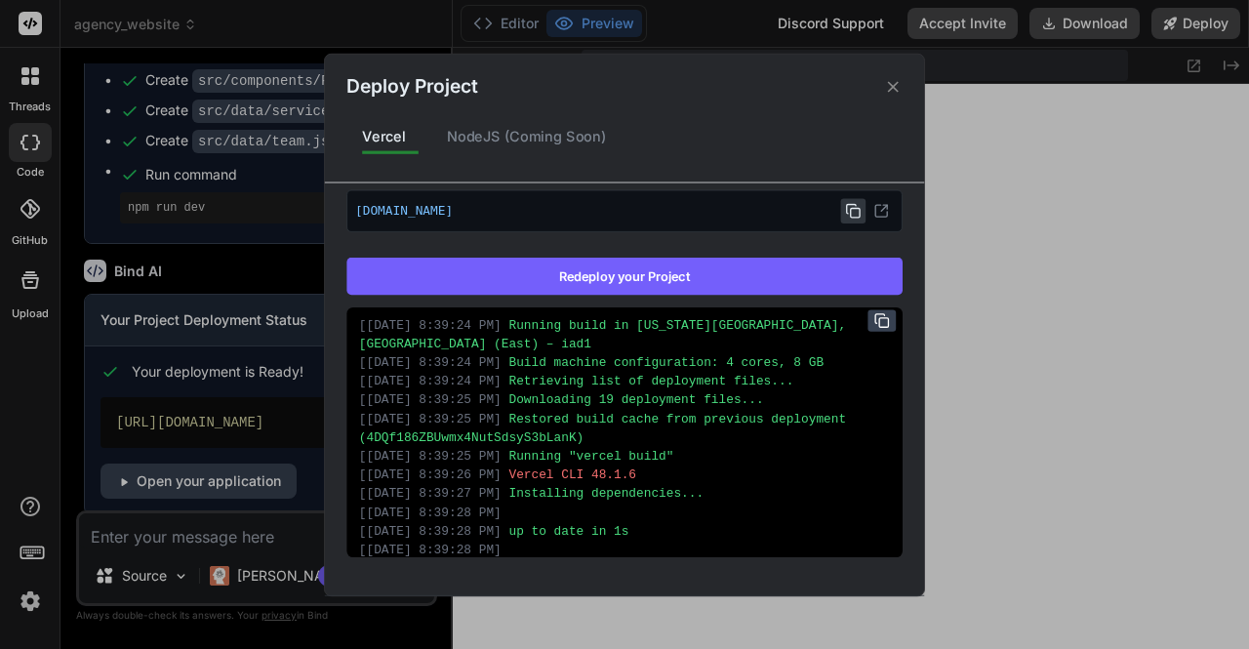
scroll to position [0, 0]
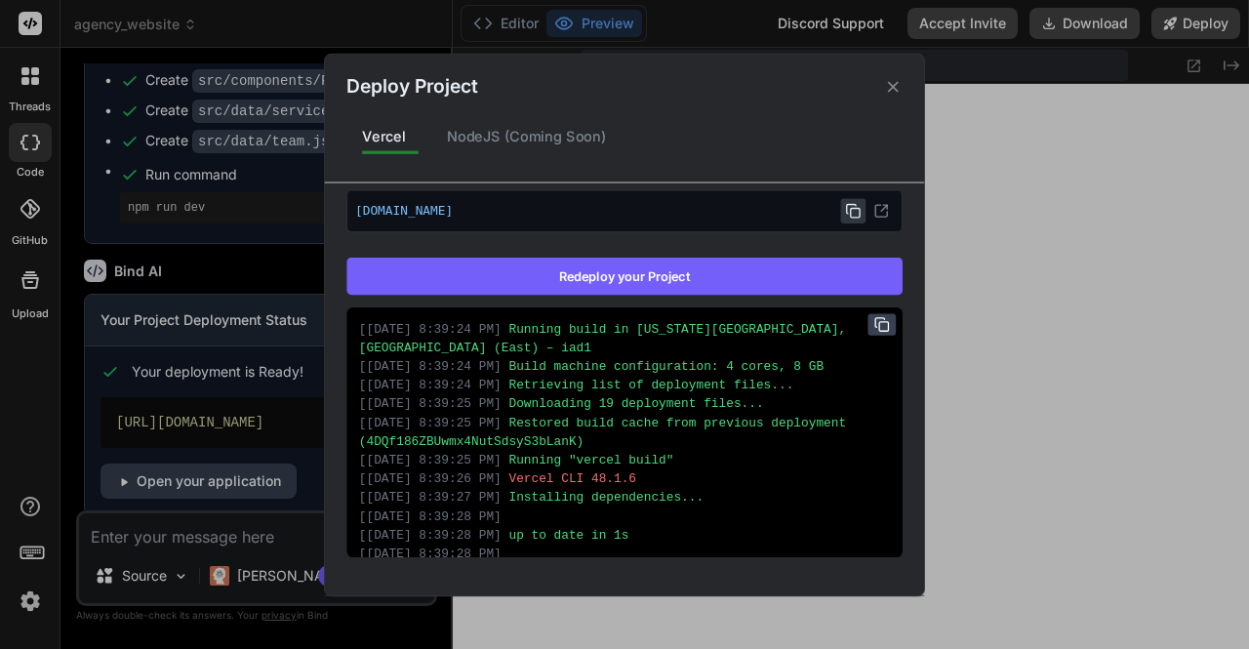
click at [203, 199] on div "Deploy Project Vercel NodeJS (Coming Soon) Vercel Deployed Supports: Next.js Re…" at bounding box center [624, 324] width 1249 height 649
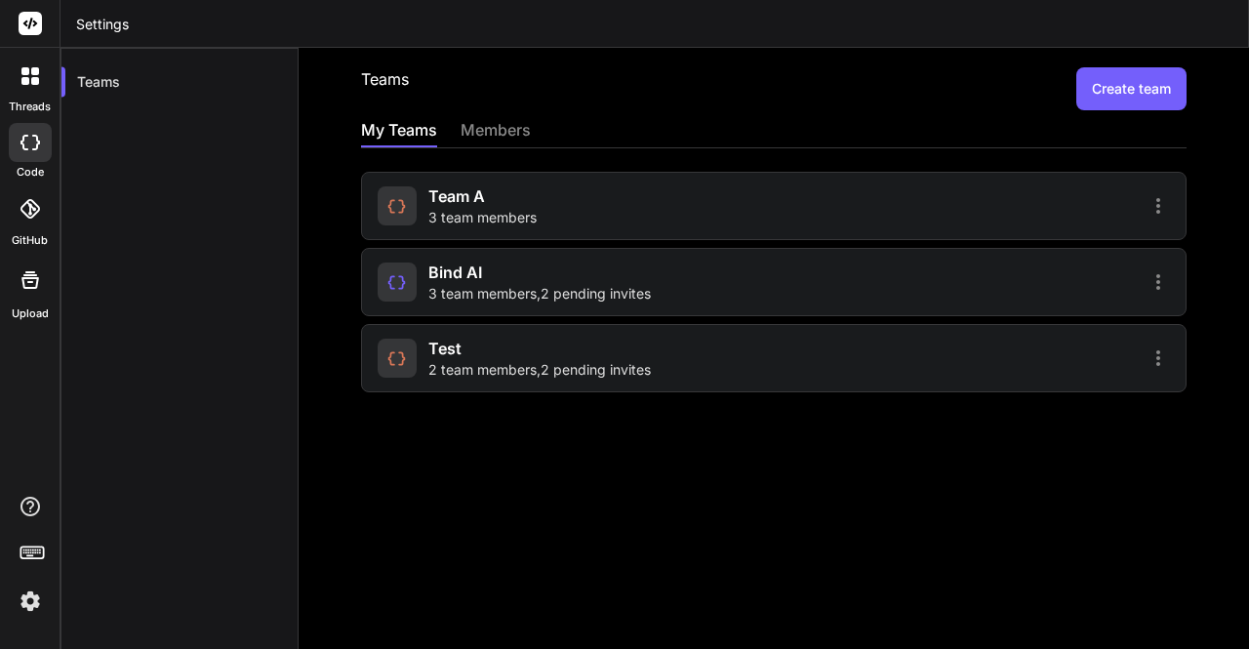
click at [1089, 101] on button "Create team" at bounding box center [1132, 88] width 110 height 43
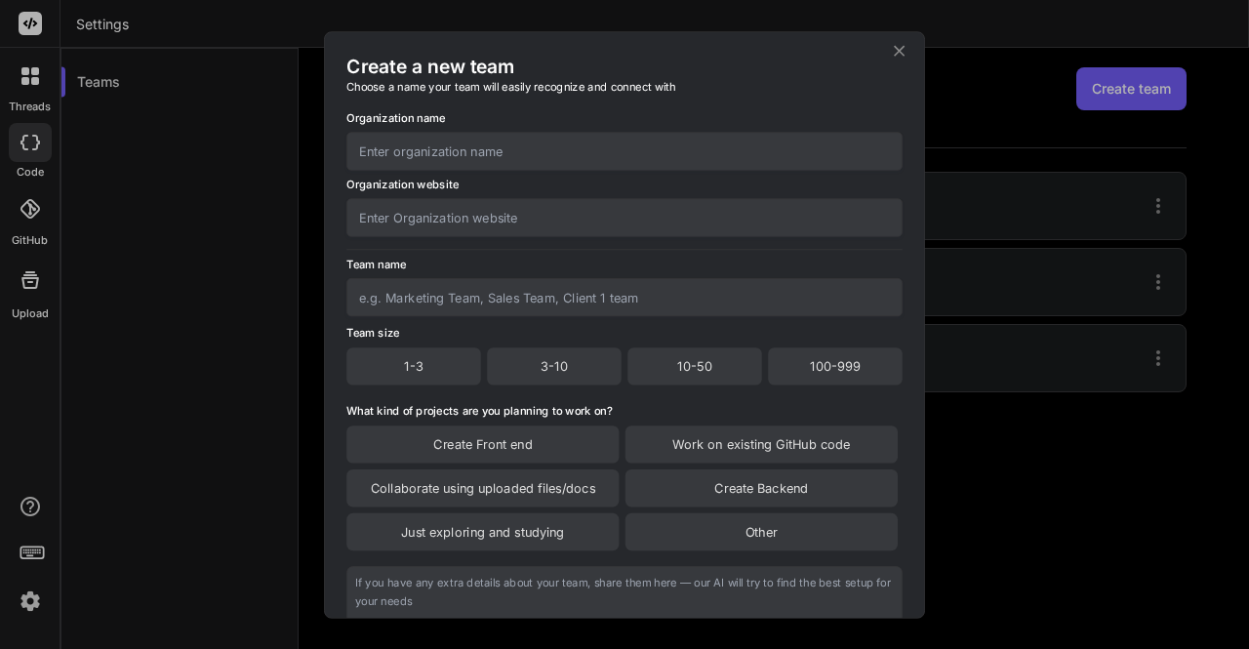
click at [896, 49] on icon at bounding box center [899, 50] width 19 height 19
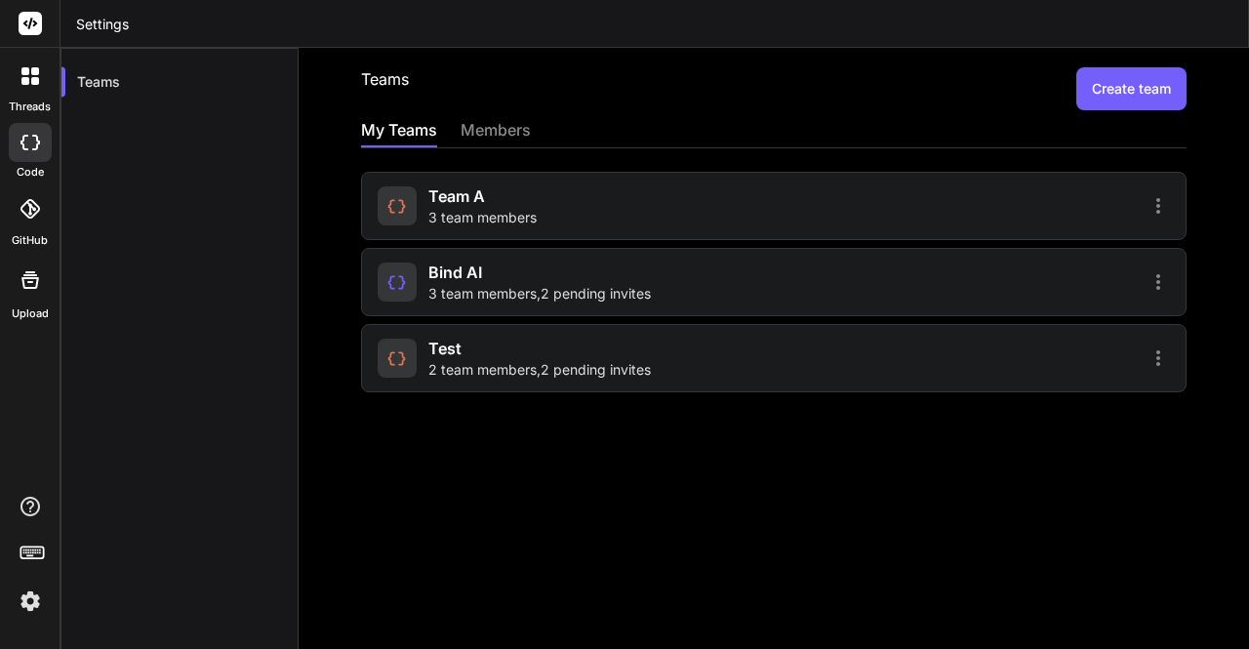
click at [504, 213] on span "3 team members" at bounding box center [483, 218] width 108 height 20
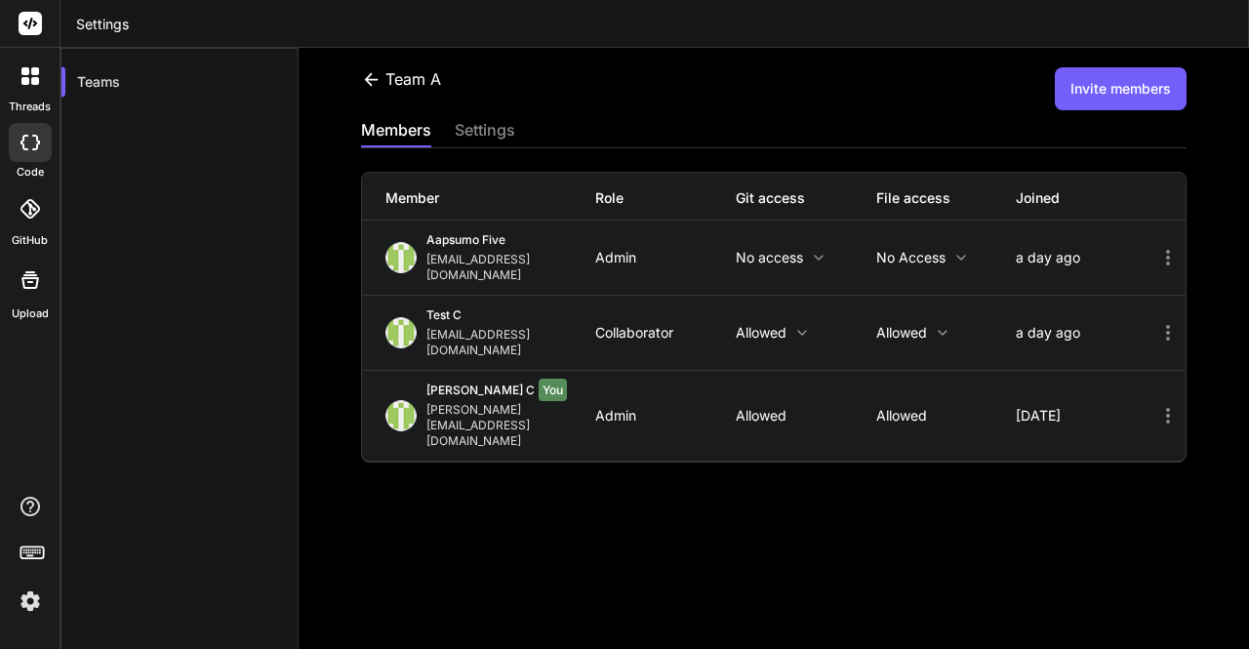
click at [376, 73] on icon at bounding box center [371, 79] width 20 height 20
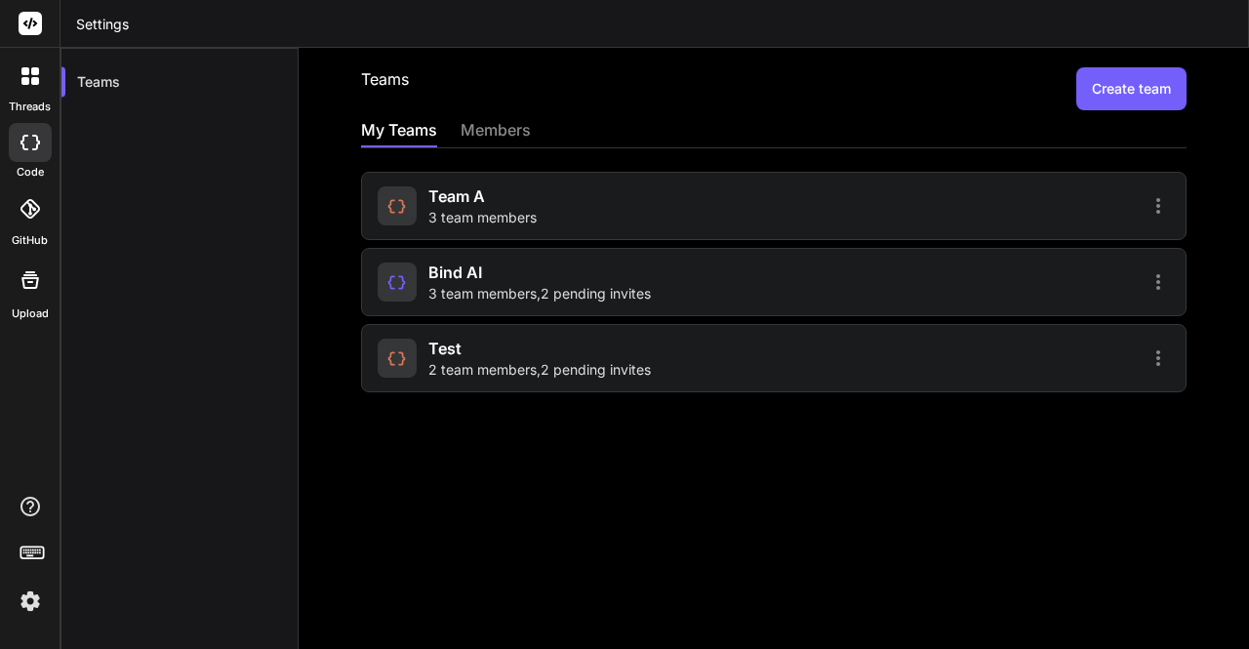
drag, startPoint x: 447, startPoint y: 251, endPoint x: 457, endPoint y: 284, distance: 34.6
click at [457, 284] on div "Bind AI 3 team members , 2 pending invites" at bounding box center [774, 282] width 826 height 68
click at [457, 284] on span "3 team members , 2 pending invites" at bounding box center [540, 294] width 223 height 20
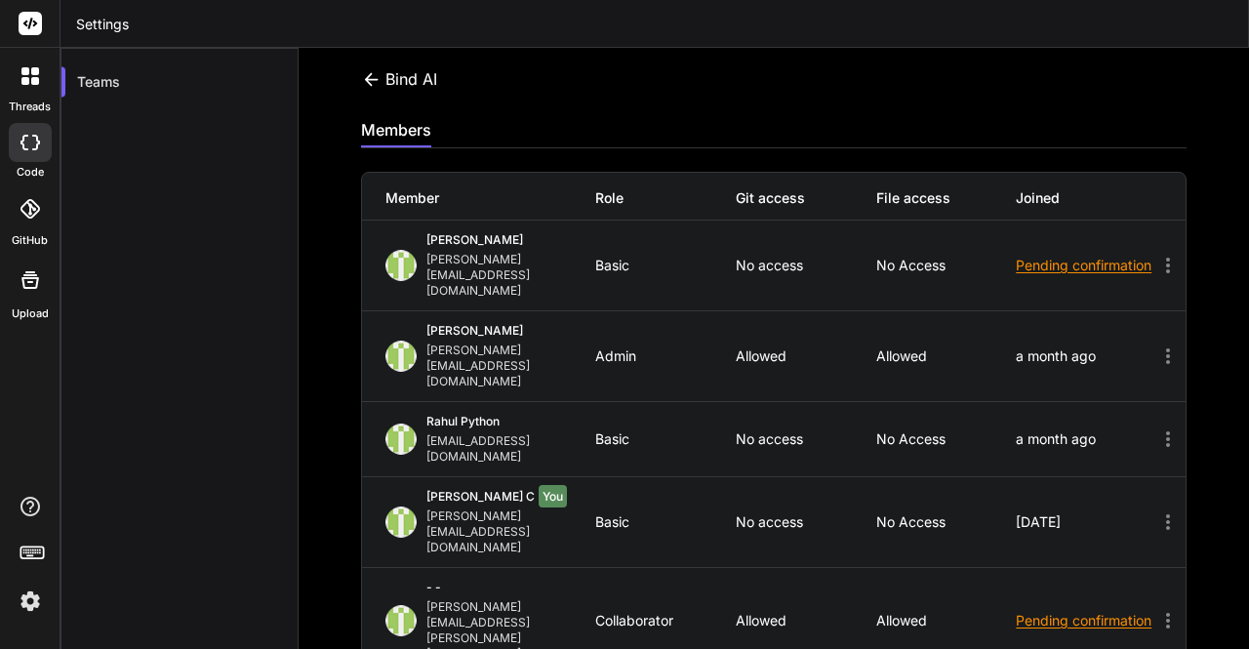
click at [371, 79] on icon at bounding box center [371, 78] width 14 height 13
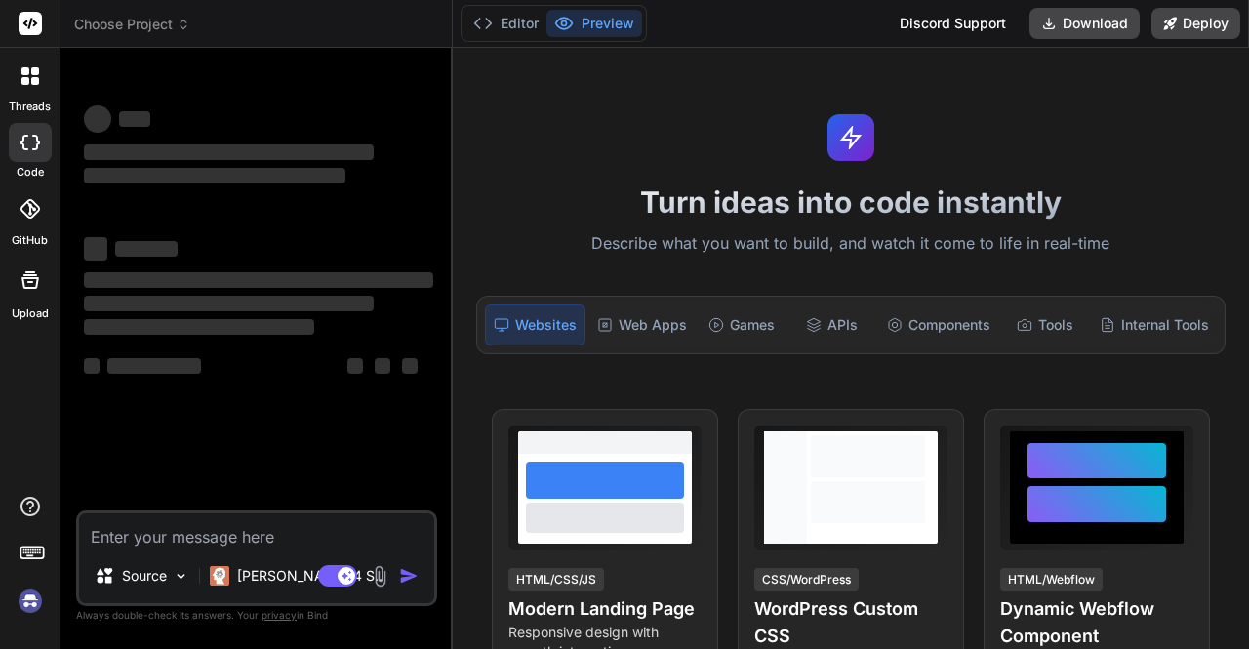
type textarea "x"
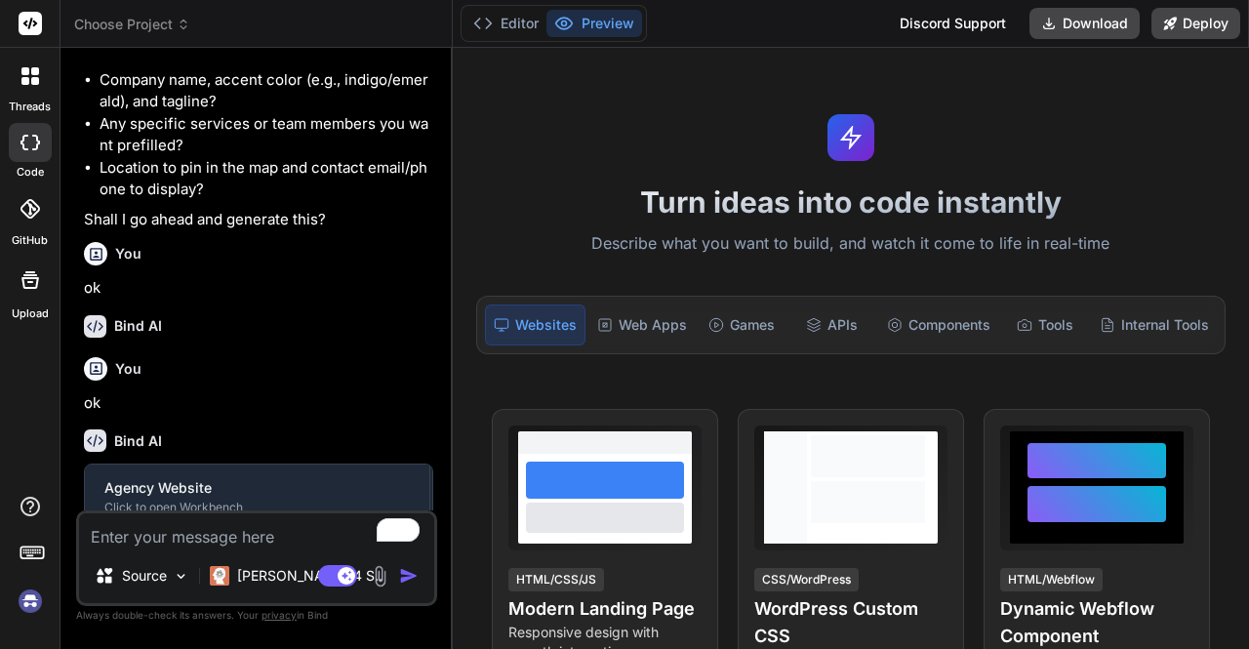
scroll to position [901, 0]
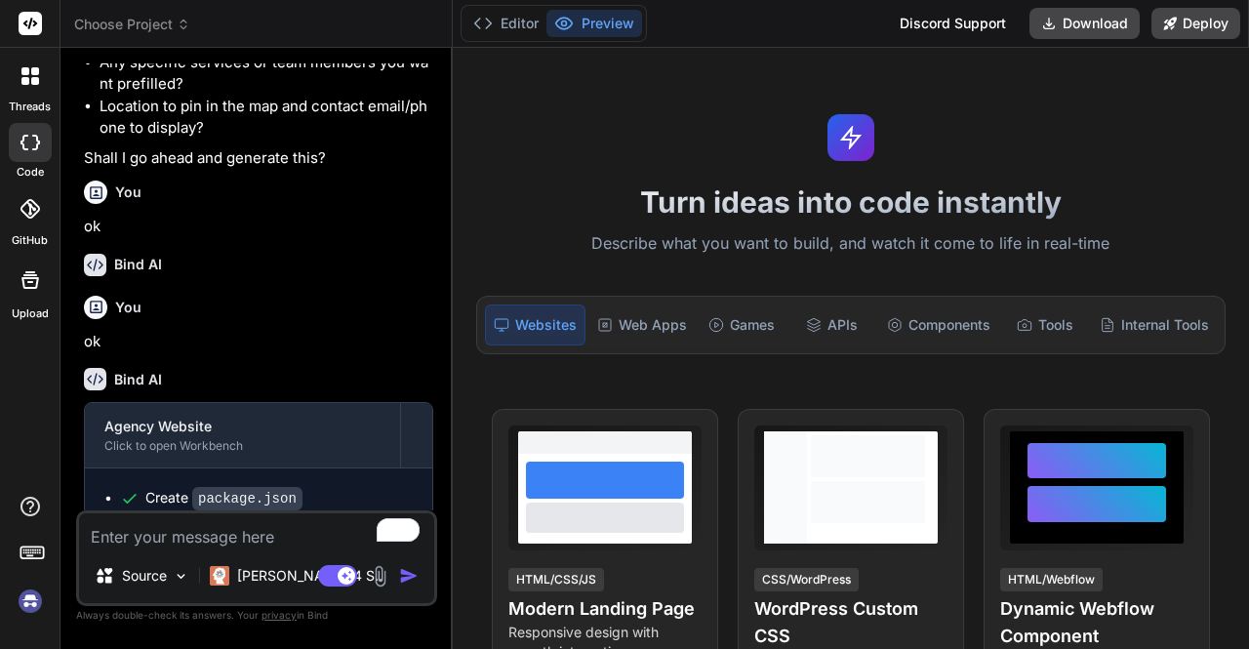
click at [138, 28] on span "Choose Project" at bounding box center [132, 25] width 116 height 20
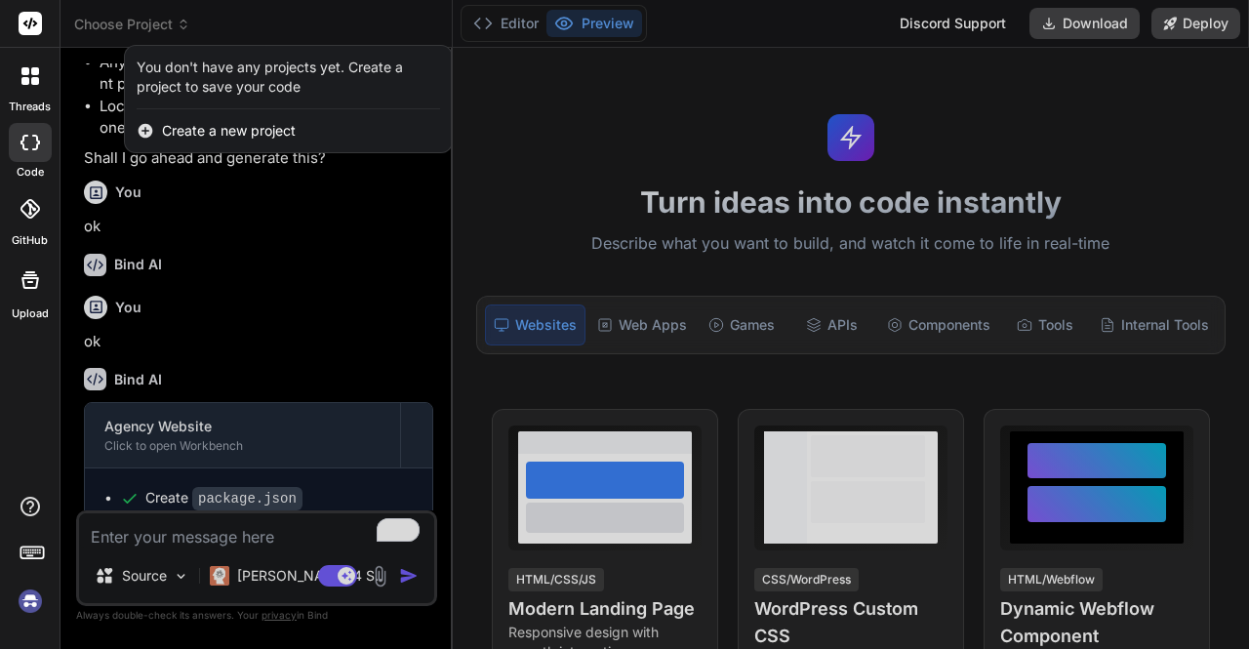
click at [27, 612] on img at bounding box center [30, 601] width 33 height 33
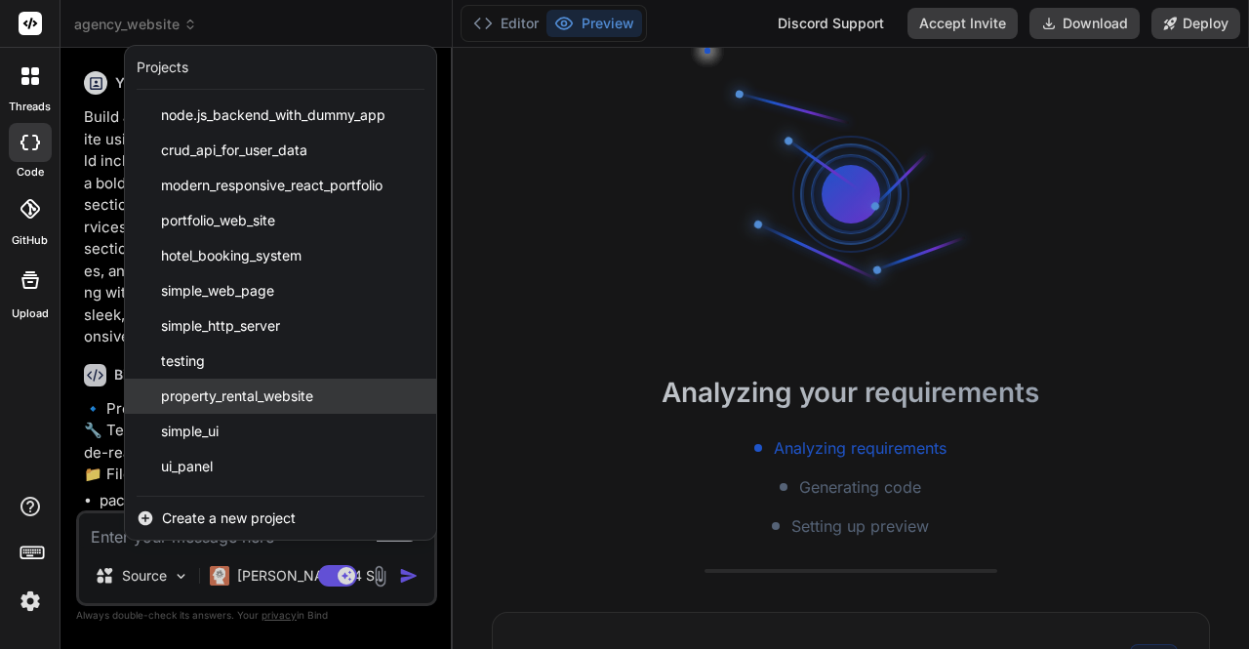
scroll to position [36, 0]
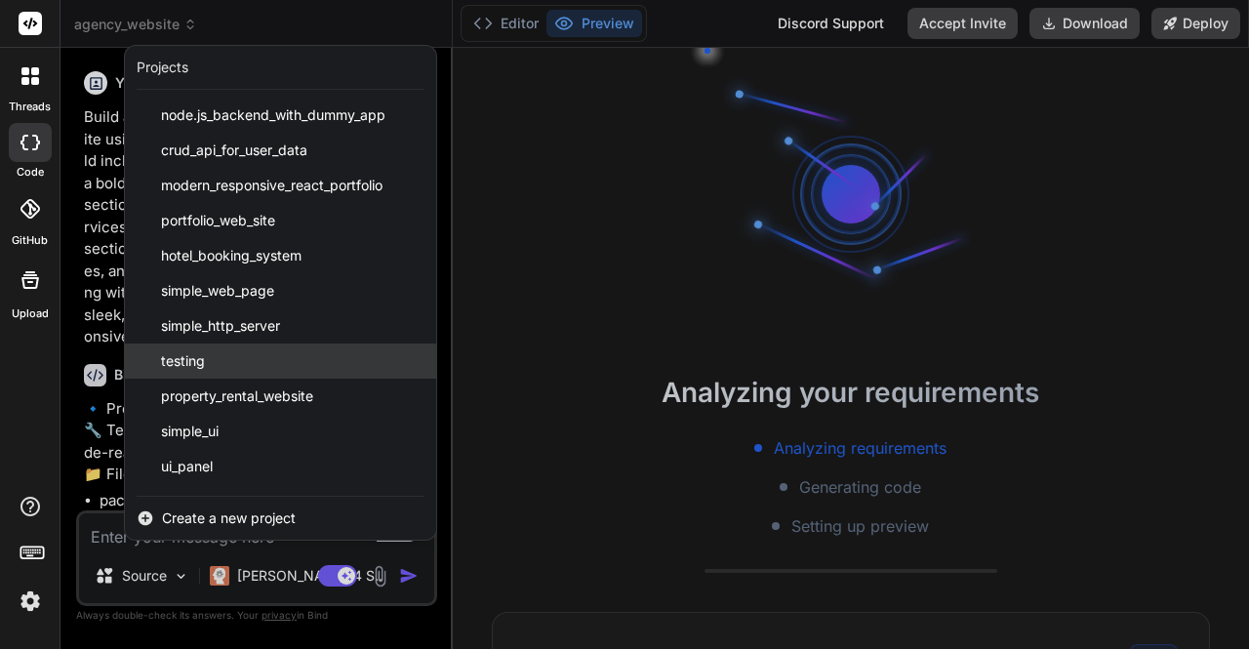
click at [193, 369] on span "testing" at bounding box center [183, 361] width 44 height 20
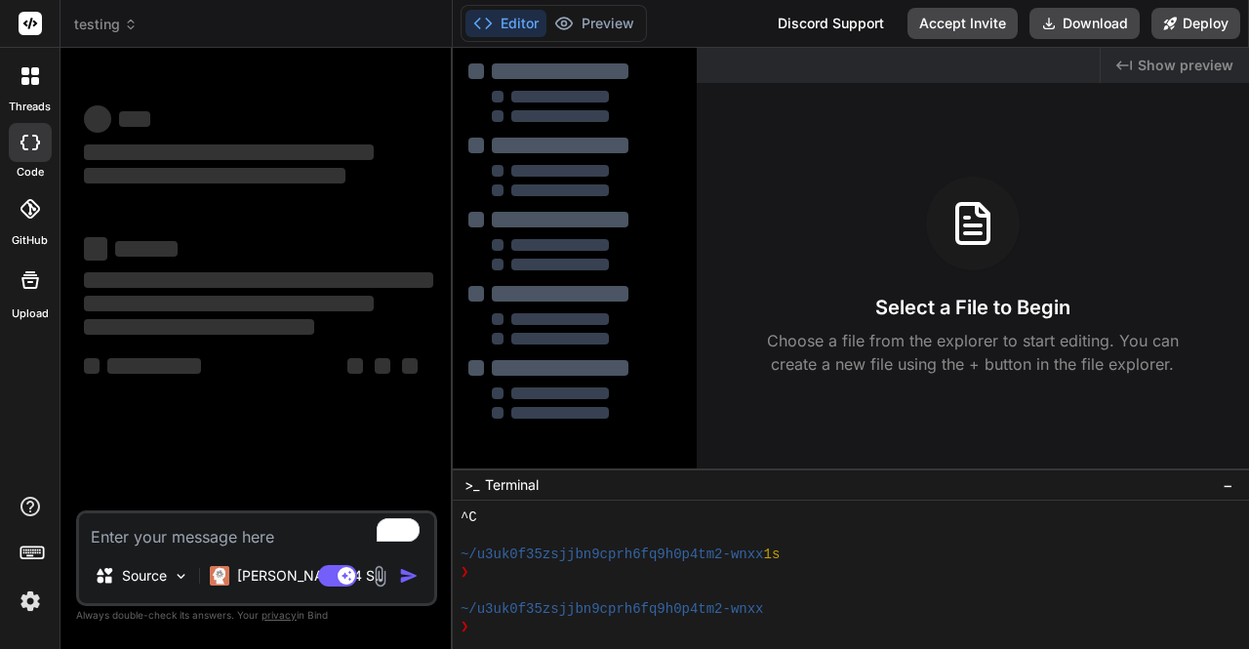
scroll to position [182, 0]
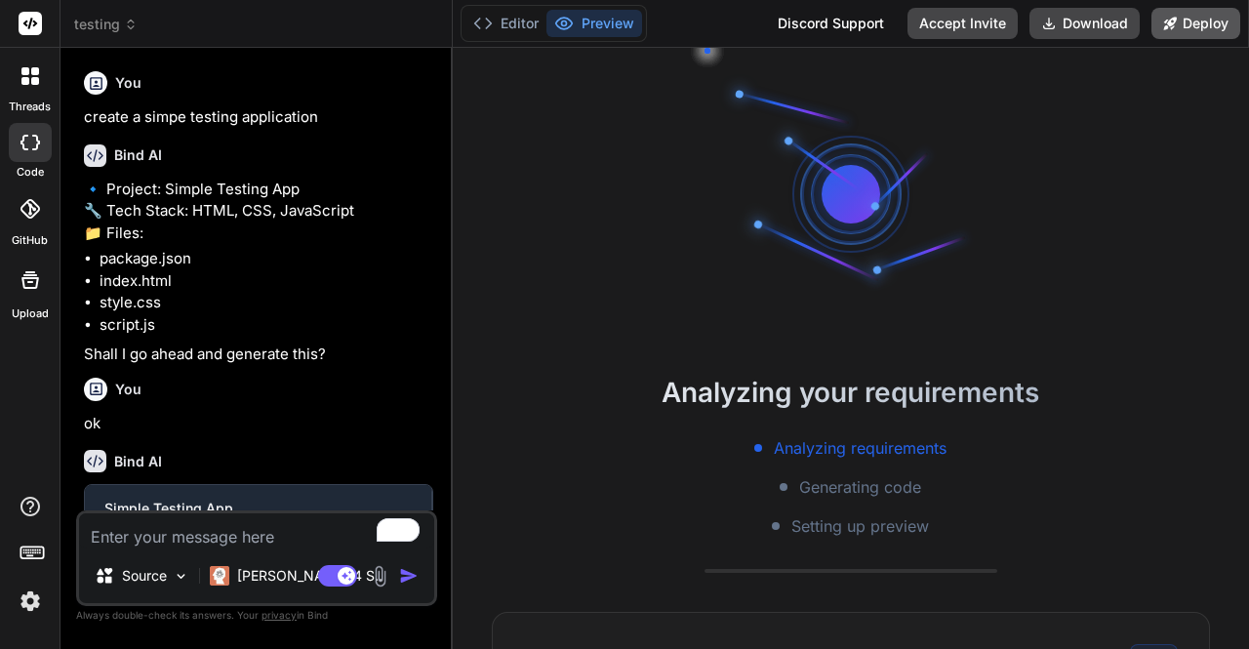
type textarea "x"
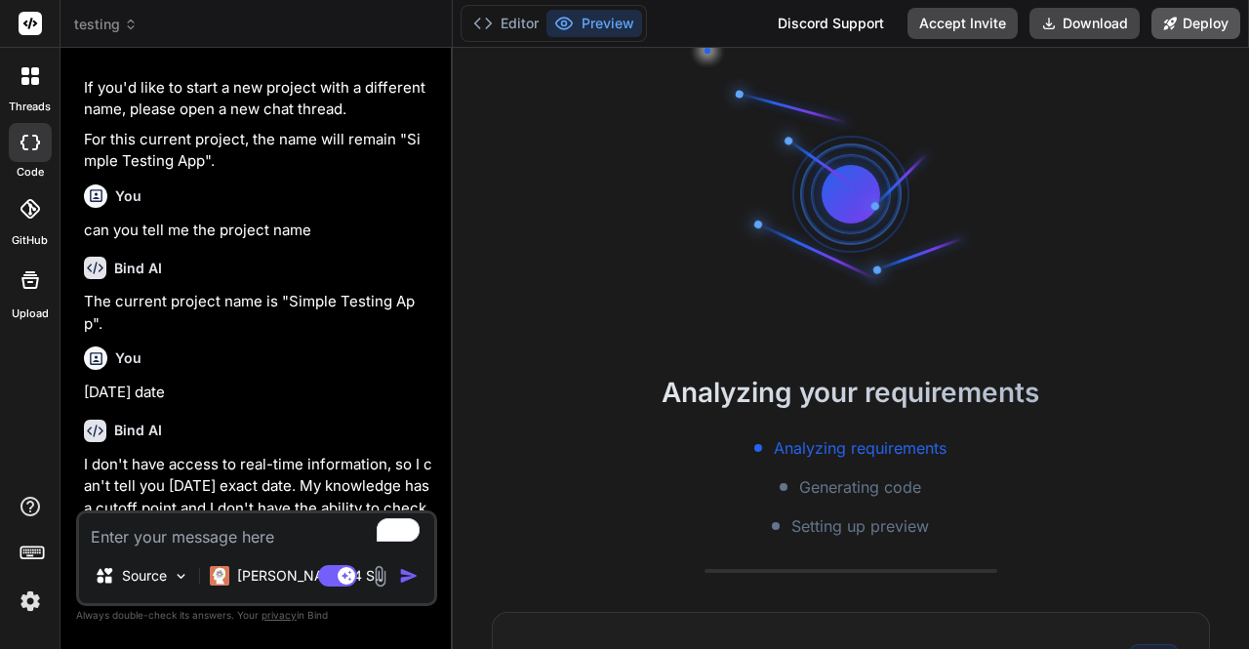
click at [1199, 23] on button "Deploy" at bounding box center [1196, 23] width 89 height 31
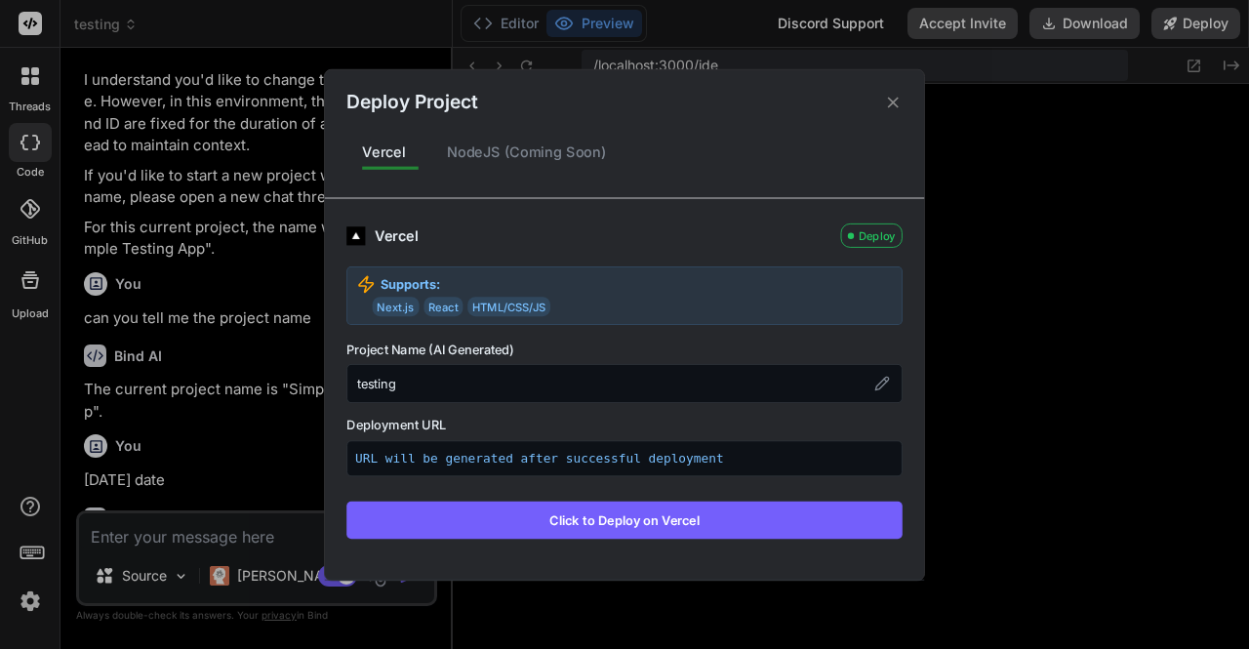
scroll to position [510, 0]
click at [576, 525] on button "Click to Deploy on Vercel" at bounding box center [625, 519] width 556 height 37
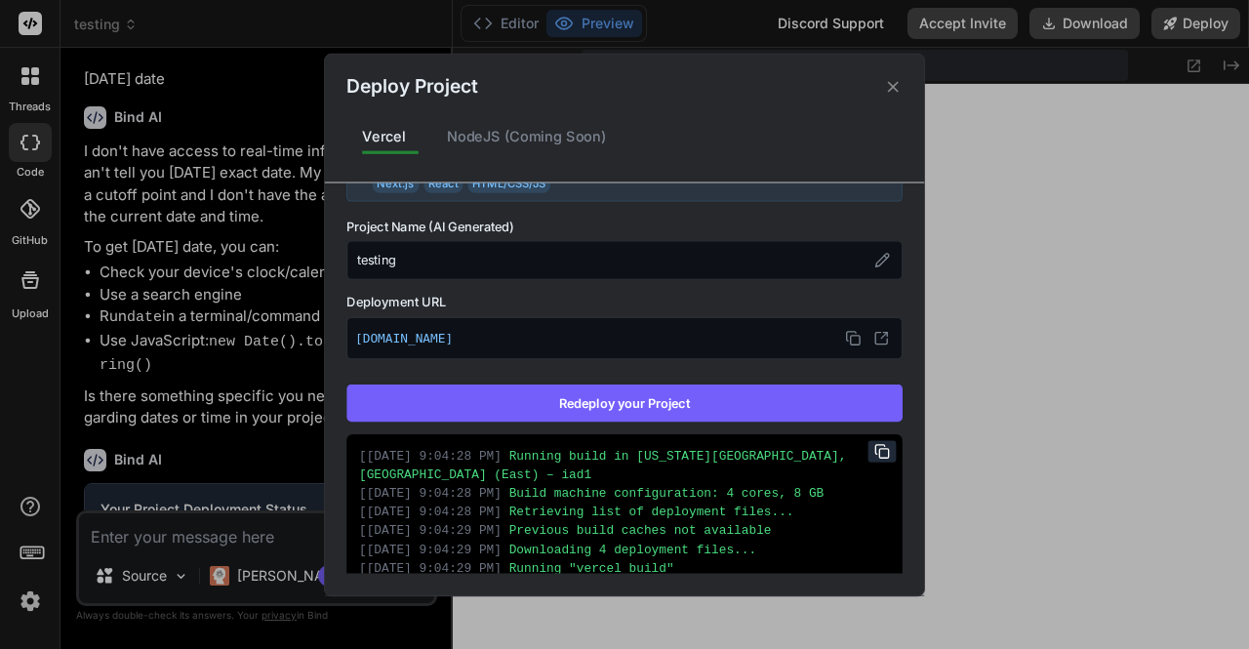
scroll to position [0, 0]
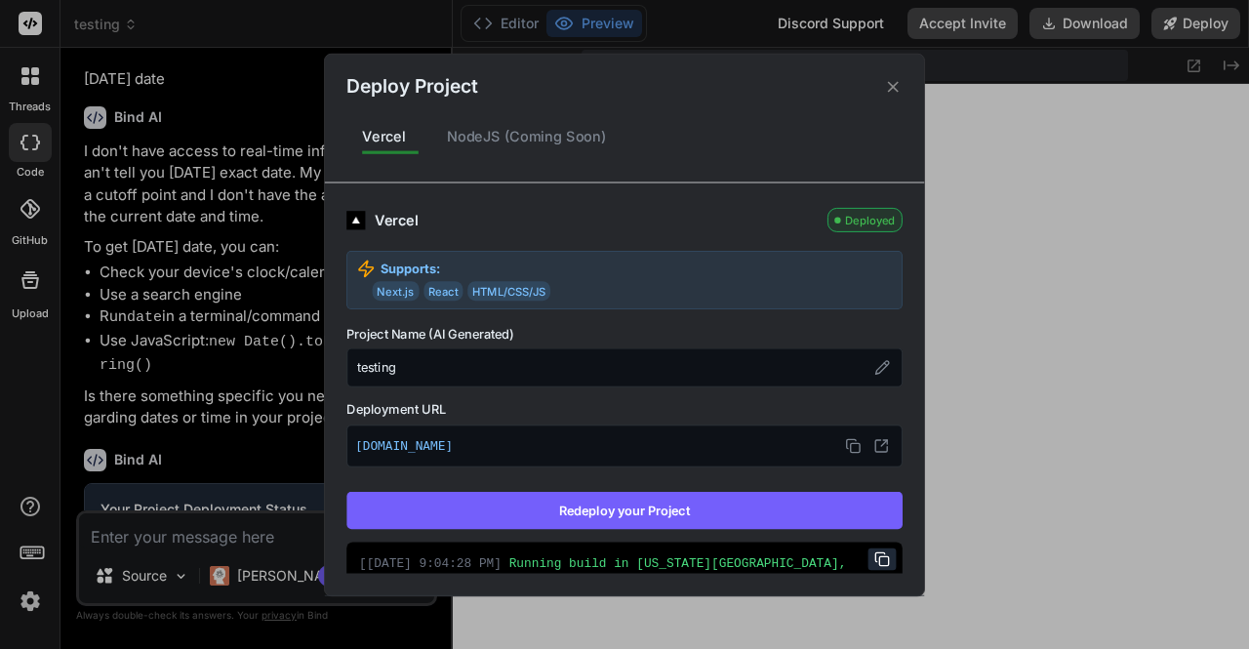
type textarea "x"
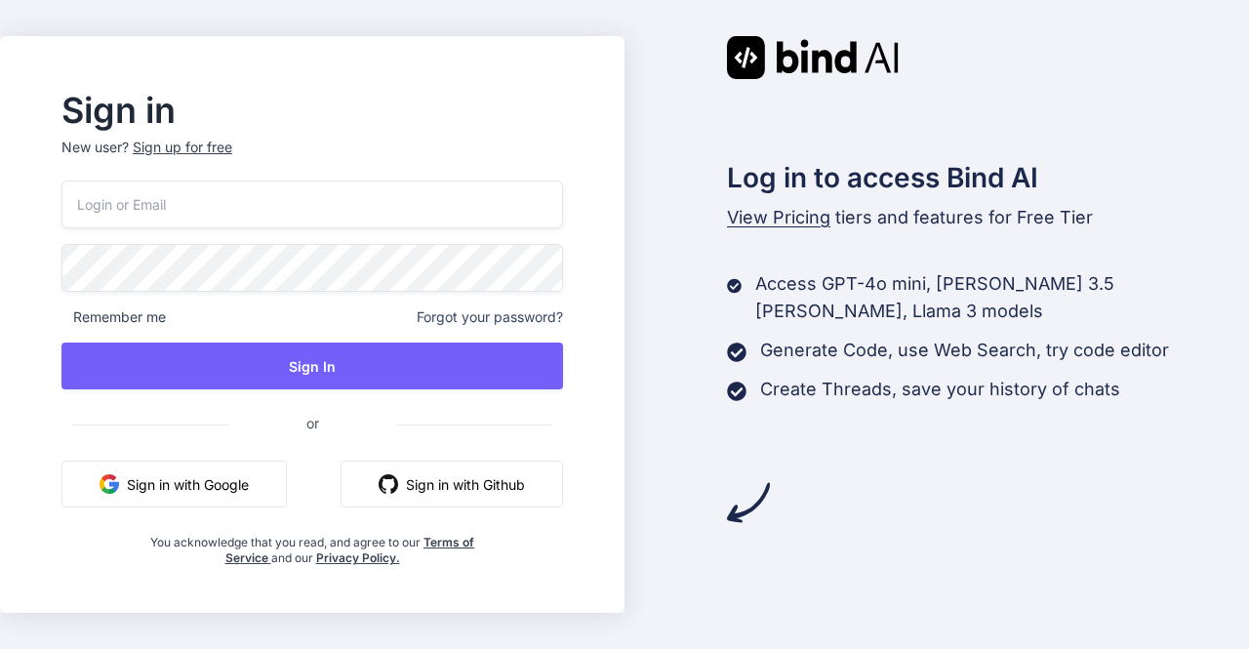
type input "[EMAIL_ADDRESS][DOMAIN_NAME]"
click at [201, 490] on button "Sign in with Google" at bounding box center [173, 484] width 225 height 47
